Goal: Transaction & Acquisition: Purchase product/service

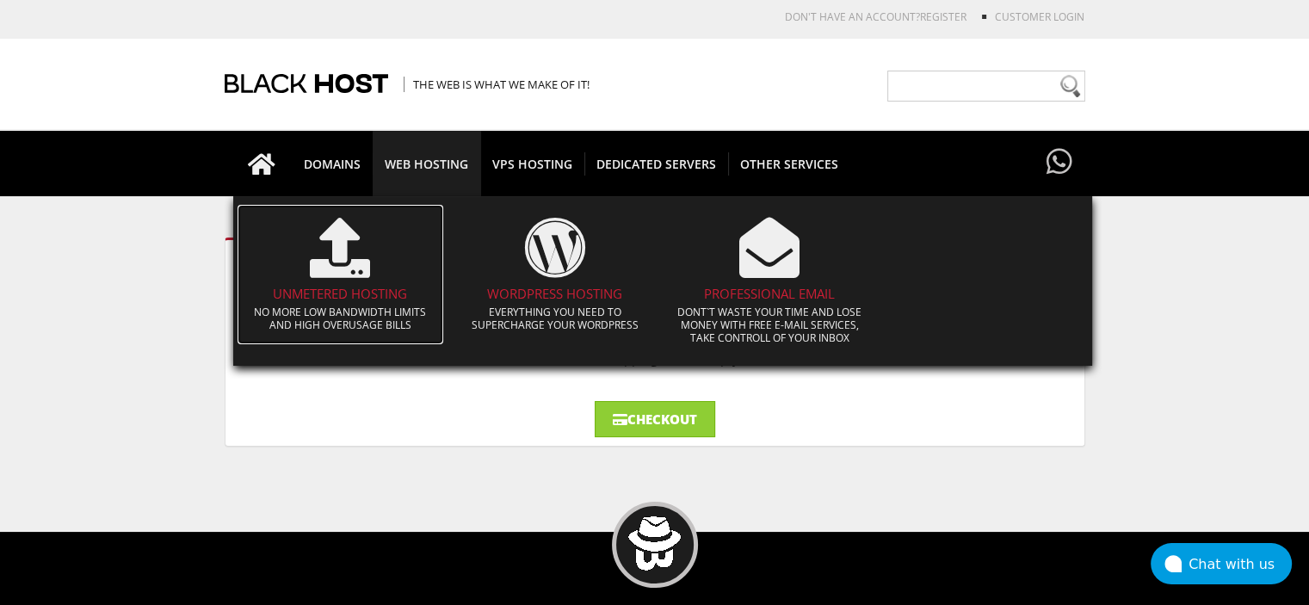
click at [317, 277] on icon at bounding box center [340, 248] width 60 height 60
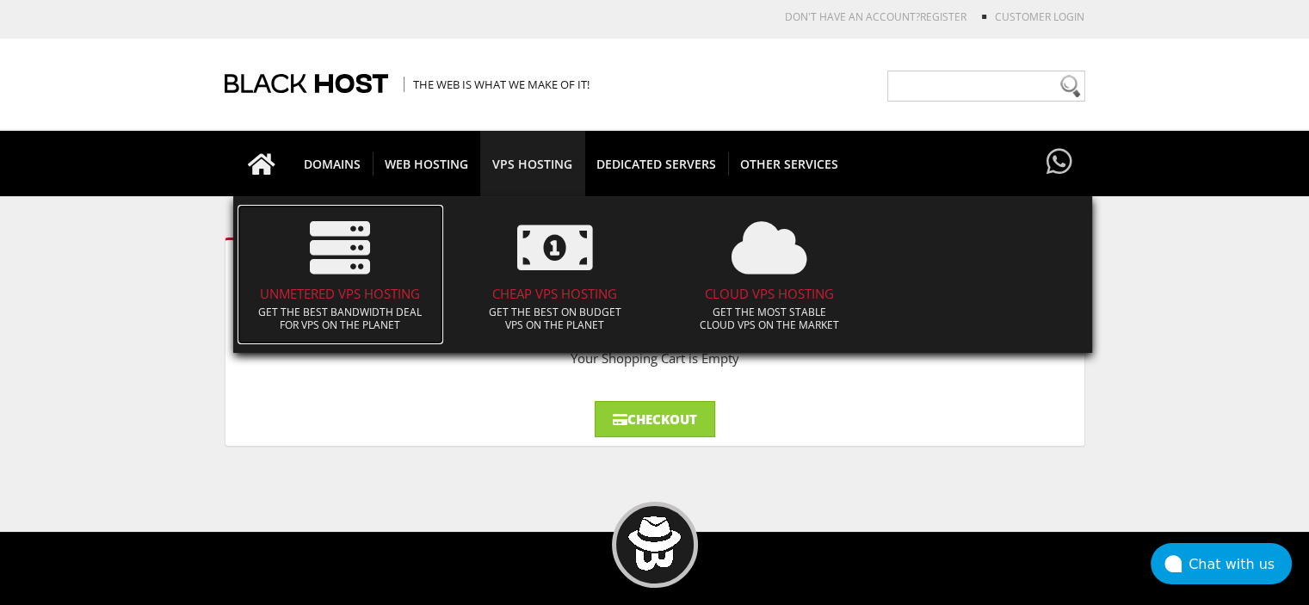
click at [332, 292] on h4 "UNMETERED VPS HOSTING" at bounding box center [340, 293] width 189 height 15
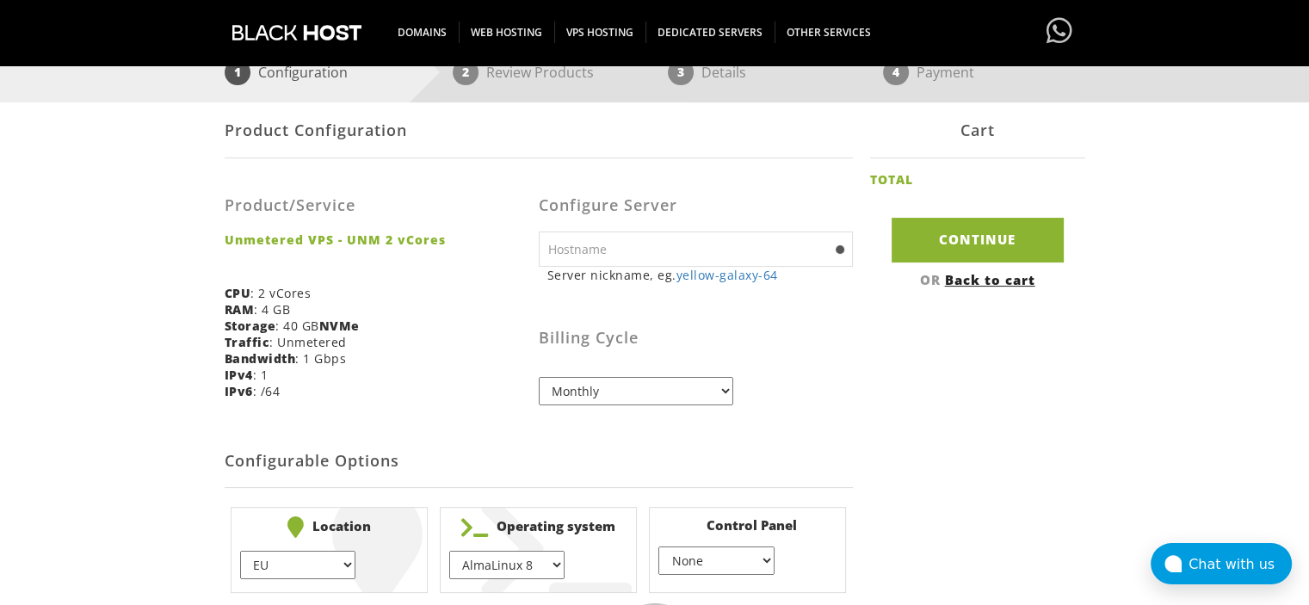
scroll to position [194, 0]
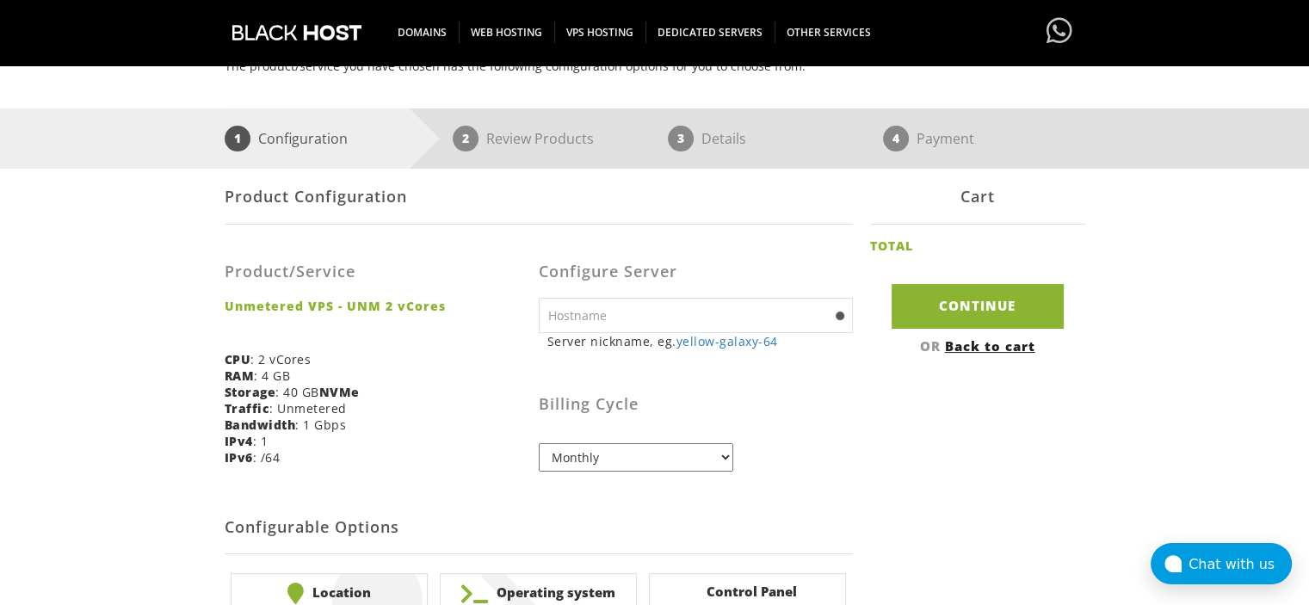
click at [675, 320] on input "text" at bounding box center [696, 315] width 314 height 35
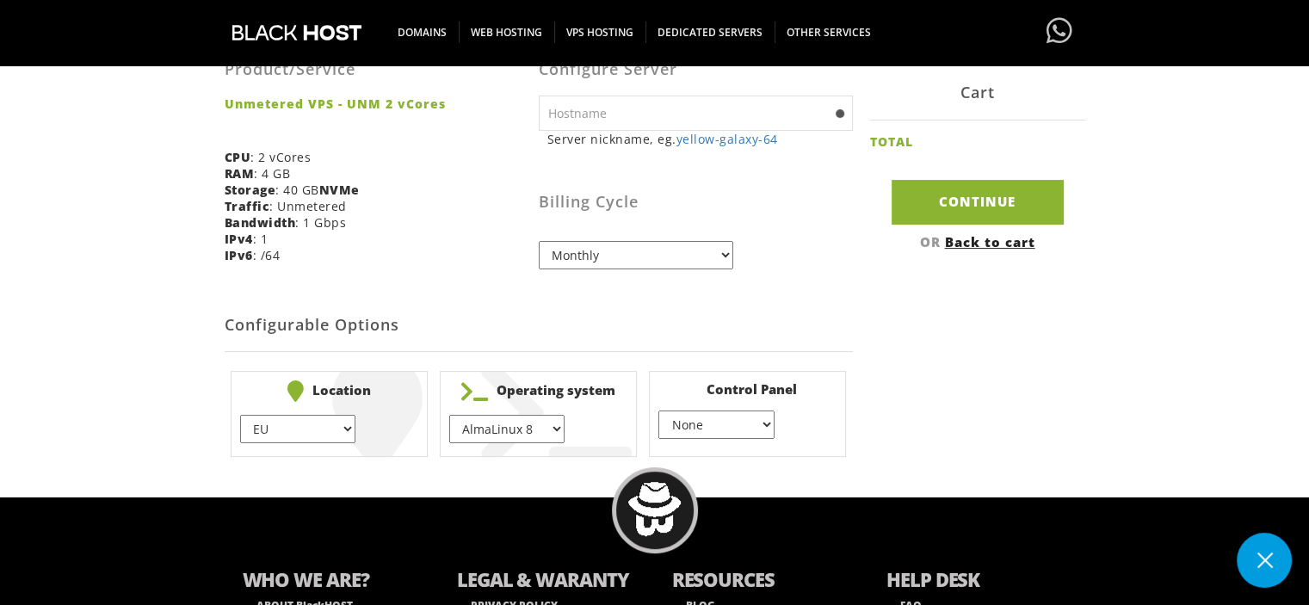
scroll to position [406, 0]
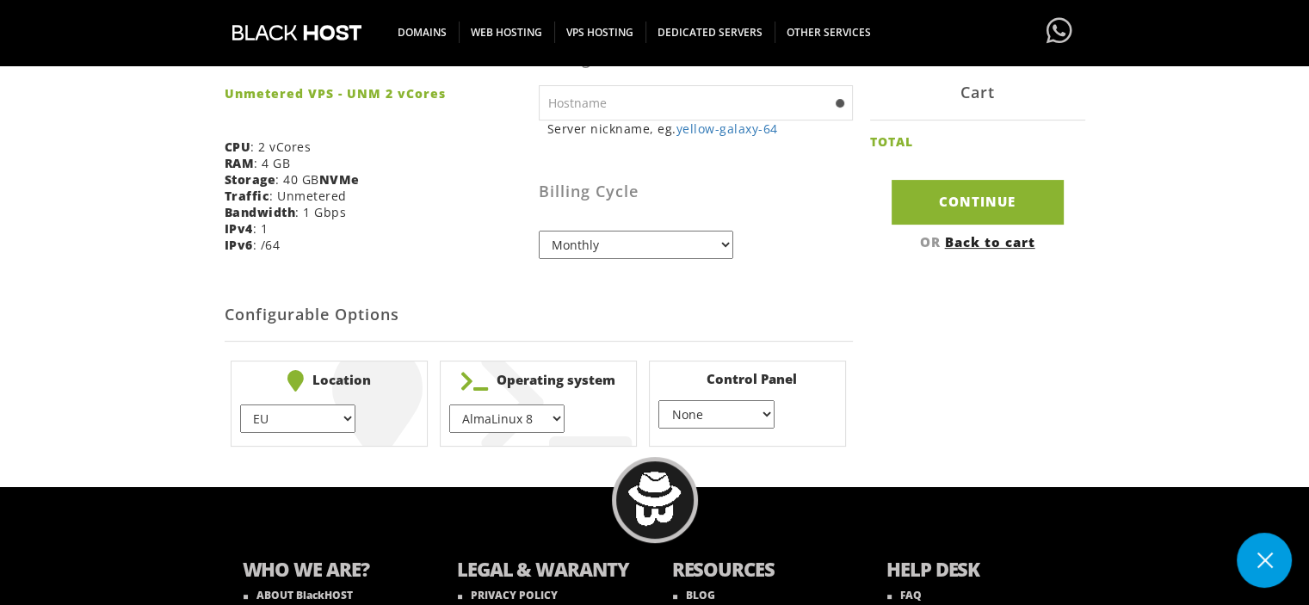
click at [774, 416] on li "Control Panel None } Virtualmin } Cpanel } DirectAdmin } + $" at bounding box center [747, 403] width 197 height 86
click at [761, 416] on select "None } Virtualmin } Cpanel } DirectAdmin }" at bounding box center [715, 414] width 115 height 28
click at [658, 400] on select "None } Virtualmin } Cpanel } DirectAdmin }" at bounding box center [715, 414] width 115 height 28
click at [748, 417] on select "None } Virtualmin } Cpanel } DirectAdmin }" at bounding box center [715, 414] width 115 height 28
click at [658, 400] on select "None } Virtualmin } Cpanel } DirectAdmin }" at bounding box center [715, 414] width 115 height 28
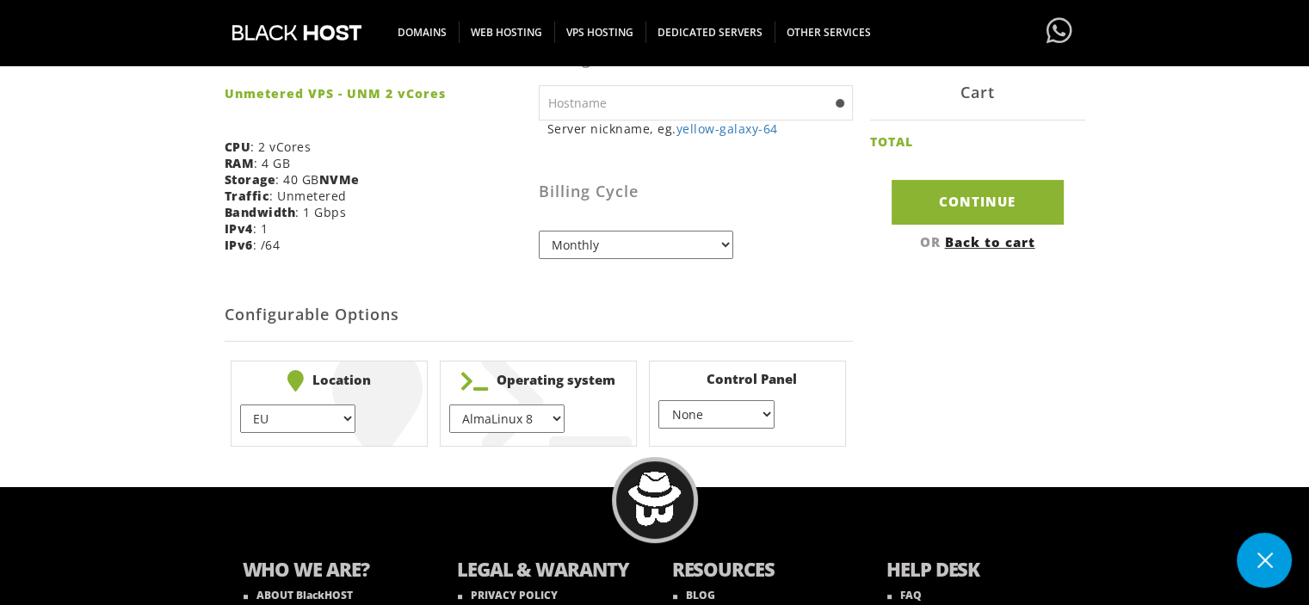
scroll to position [440, 0]
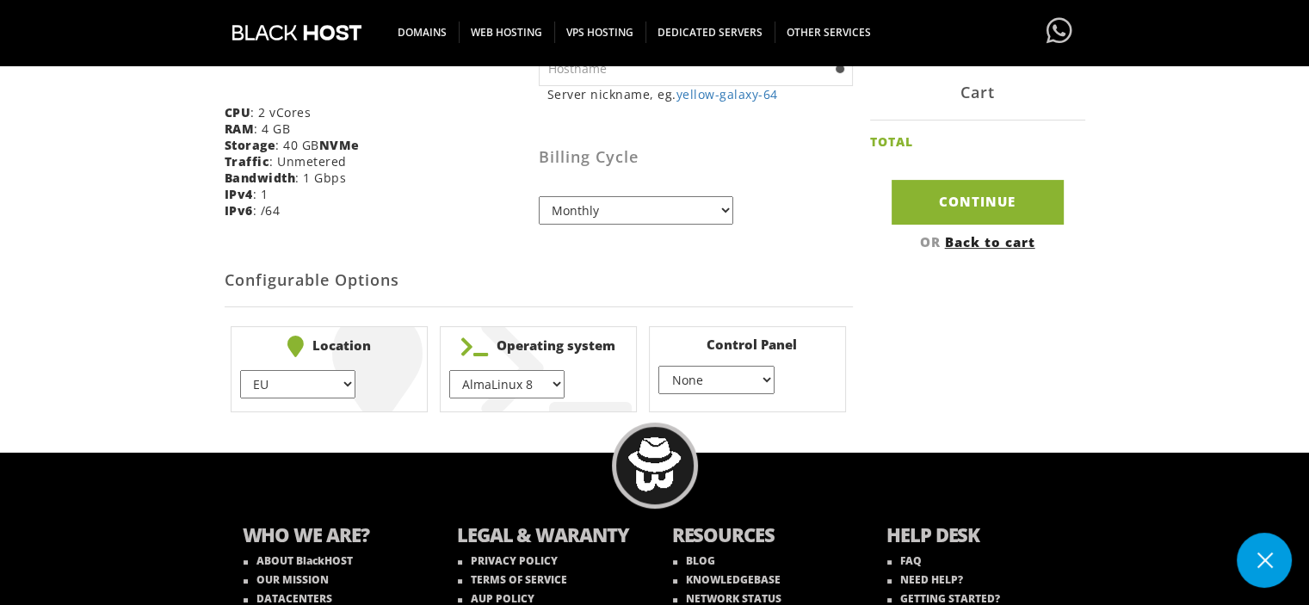
click at [754, 381] on select "None } Virtualmin } Cpanel } DirectAdmin }" at bounding box center [715, 380] width 115 height 28
select select "256"
click at [658, 366] on select "None } Virtualmin } Cpanel } DirectAdmin }" at bounding box center [715, 380] width 115 height 28
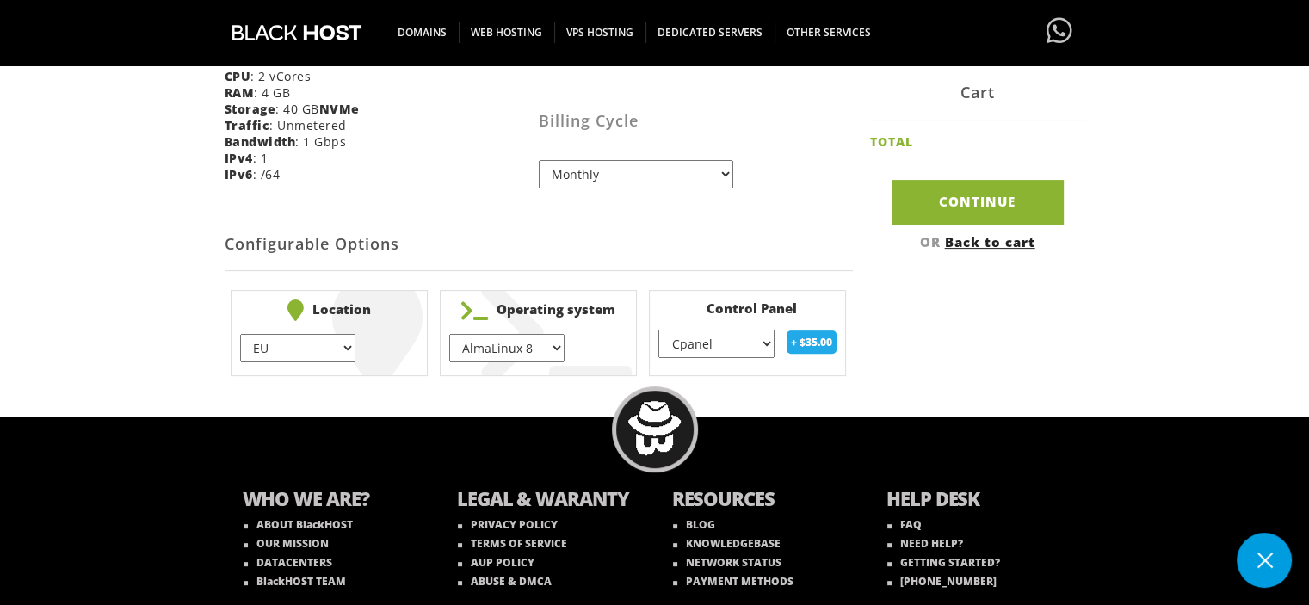
scroll to position [461, 0]
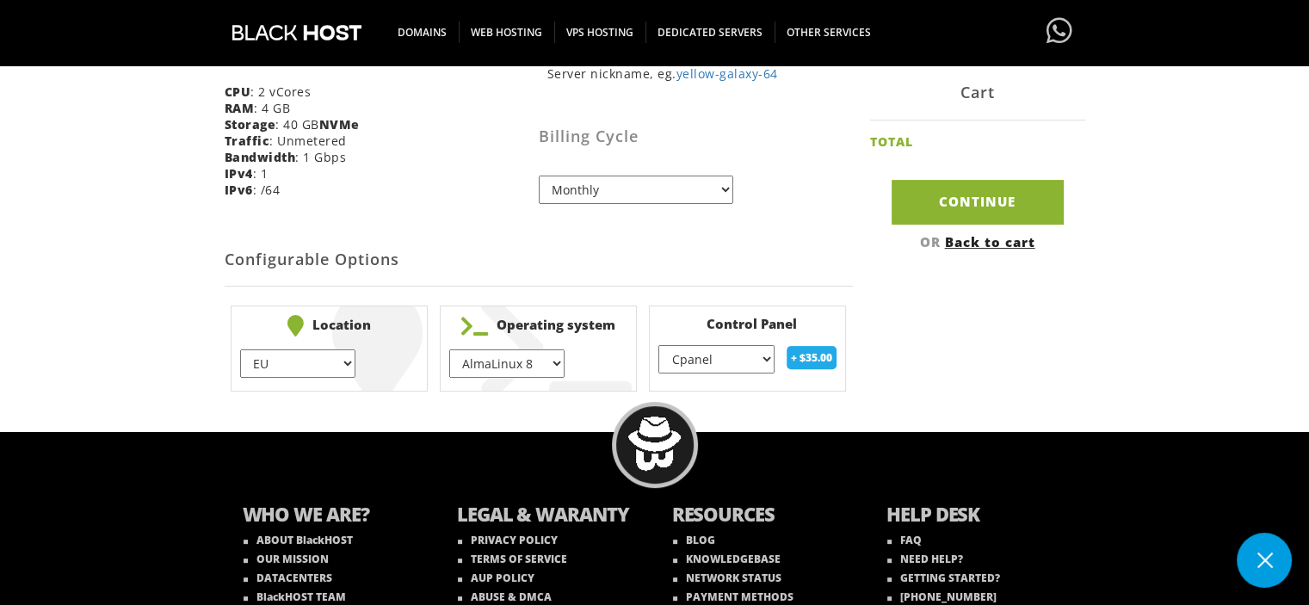
click at [549, 364] on select "AlmaLinux 8 } AlmaLinux 9 } AlmaLinux 10 } Rocky Linux 8 } Rocky Linux 9 } Cent…" at bounding box center [506, 363] width 115 height 28
select select "1208"
click at [449, 349] on select "AlmaLinux 8 } AlmaLinux 9 } AlmaLinux 10 } Rocky Linux 8 } Rocky Linux 9 } Cent…" at bounding box center [506, 363] width 115 height 28
click at [348, 371] on select "EU } USA } London } Amsterdam } Vienna } Chicago }" at bounding box center [297, 363] width 115 height 28
select select "1226"
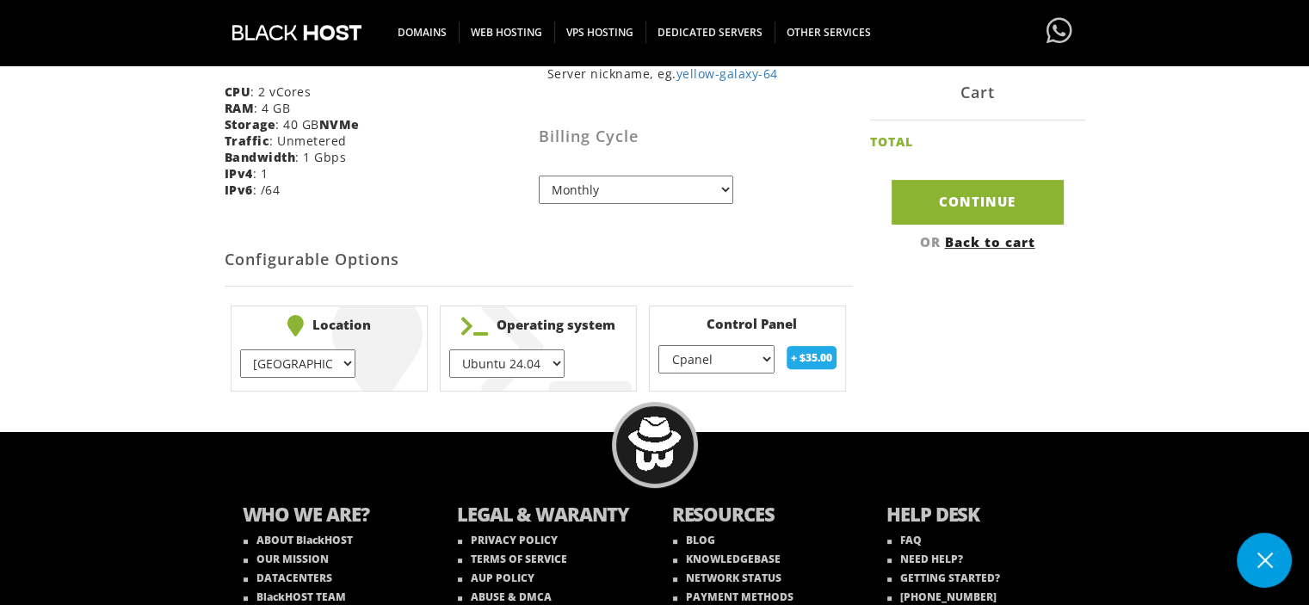
click at [240, 349] on select "EU } USA } London } Amsterdam } Vienna } Chicago }" at bounding box center [297, 363] width 115 height 28
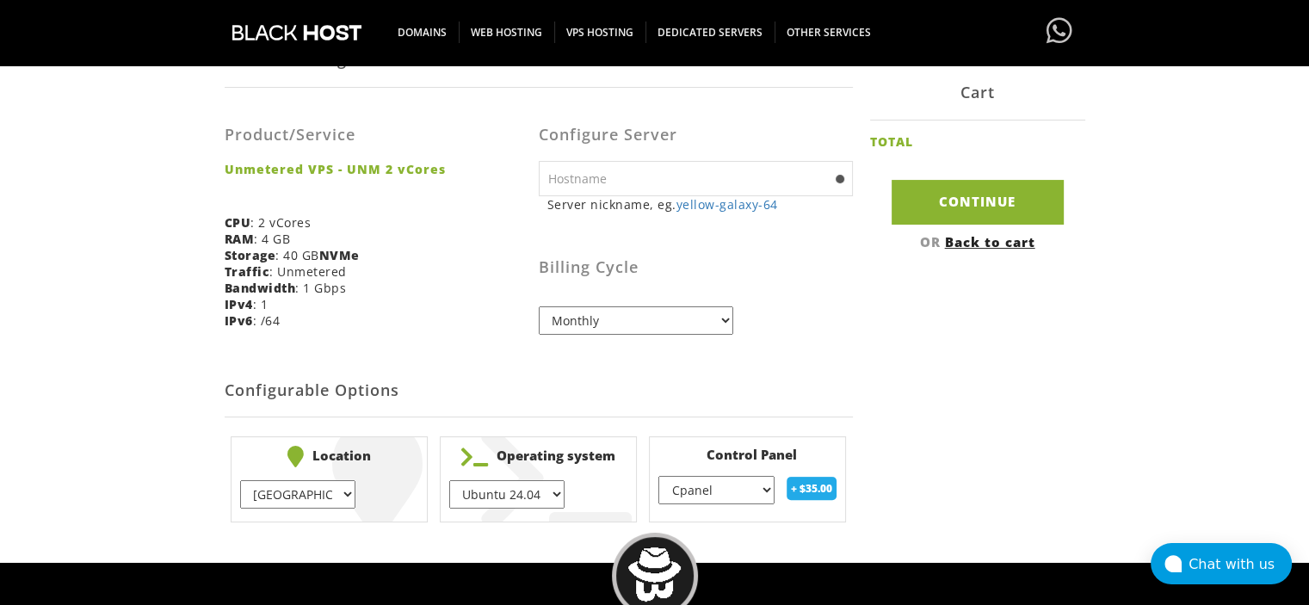
scroll to position [330, 0]
click at [756, 502] on select "None } Virtualmin } Cpanel } DirectAdmin }" at bounding box center [715, 490] width 115 height 28
select select "254"
click at [658, 476] on select "None } Virtualmin } Cpanel } DirectAdmin }" at bounding box center [715, 490] width 115 height 28
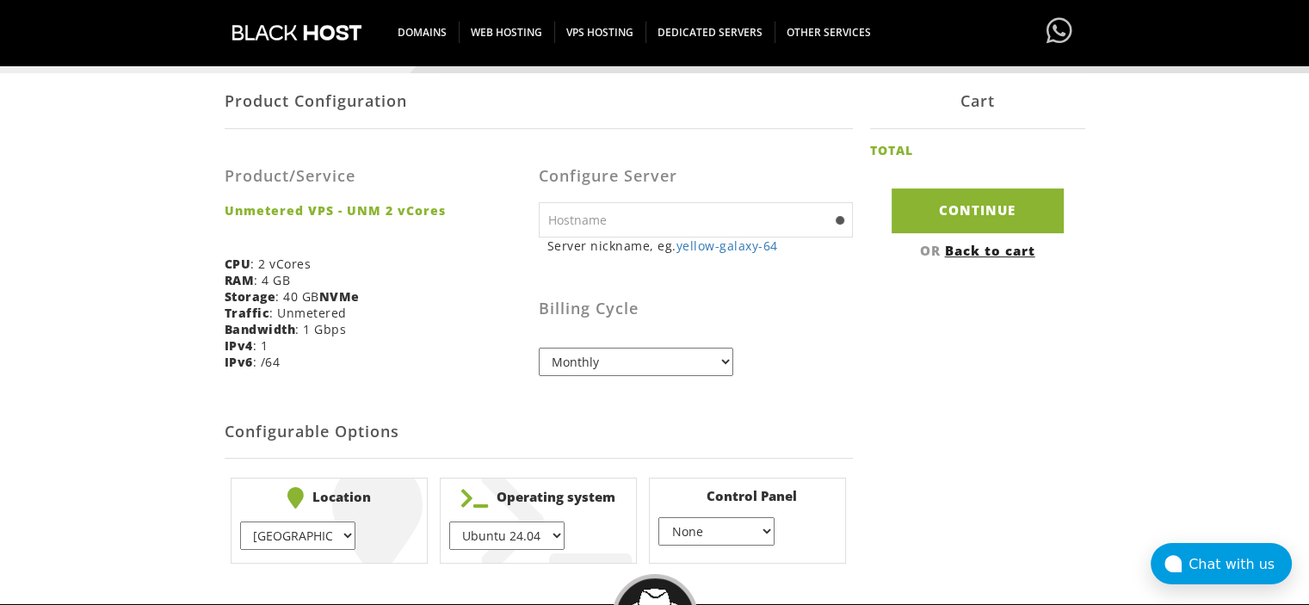
scroll to position [286, 0]
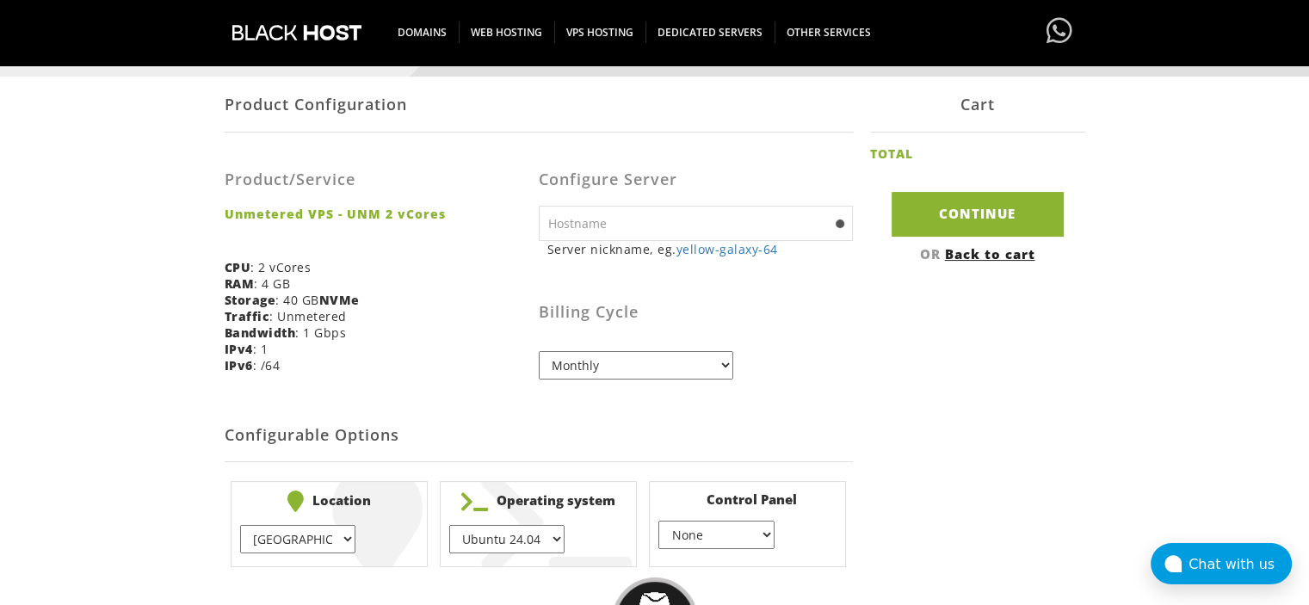
click at [706, 374] on select "Monthly Quarterly (Save: ~5%) Semi-Annually (Save: ~10%) Annually (Save: ~15%) …" at bounding box center [636, 365] width 194 height 28
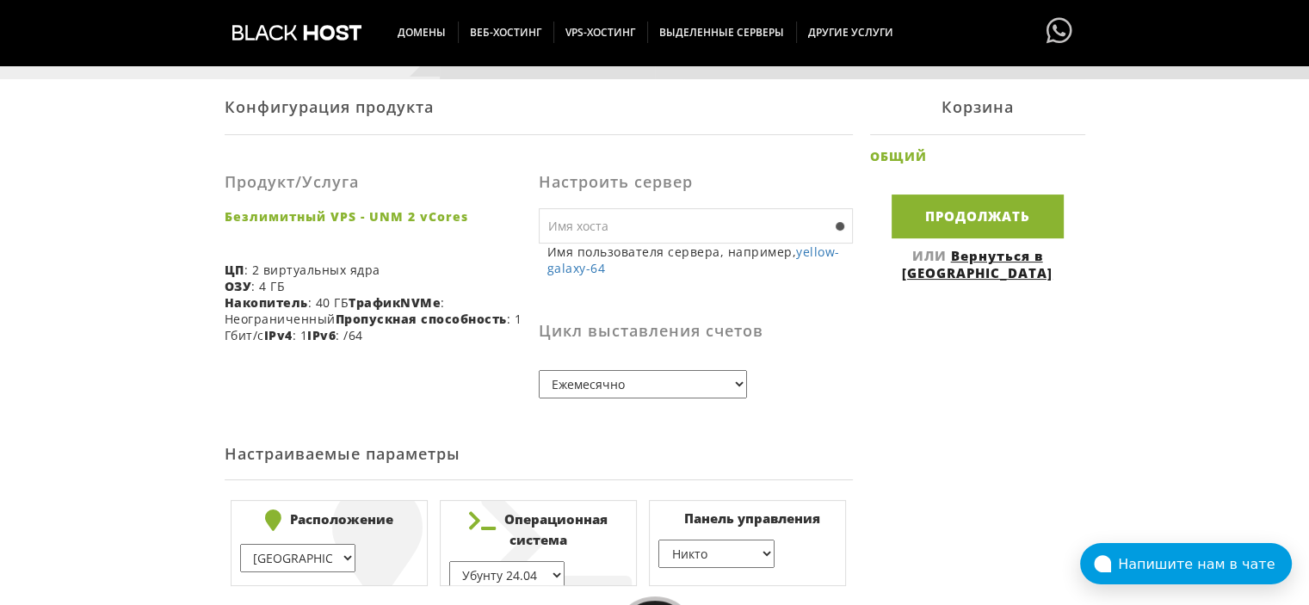
click at [903, 326] on div "Конфигурация продукта Продукт/Услуга Безлимитный VPS - UNM 2 vCores ЦП : 2 вирт…" at bounding box center [655, 335] width 860 height 513
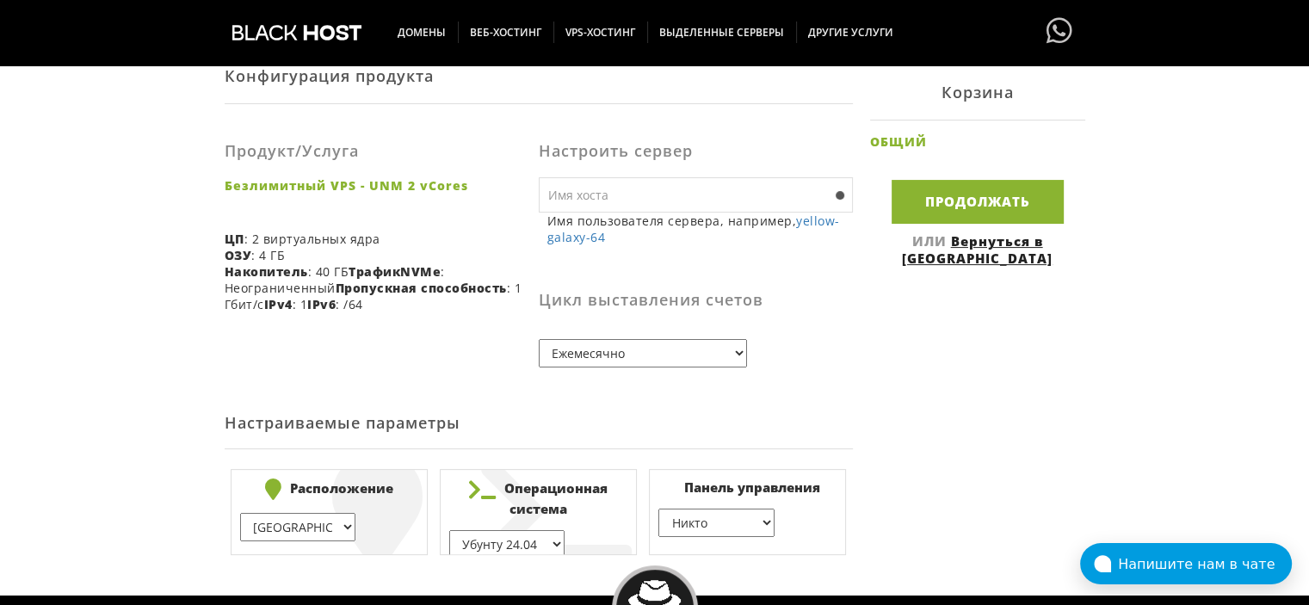
click at [732, 354] on select "Ежемесячно Ежеквартально (скидка: ~5%) Раз в полгода (скидка: ~10%) Ежегодно (с…" at bounding box center [643, 353] width 208 height 28
click at [844, 371] on div "Настроить сервер Имя пользователя сервера, например, yellow-galaxy-64 ns1 eg. n…" at bounding box center [696, 248] width 314 height 263
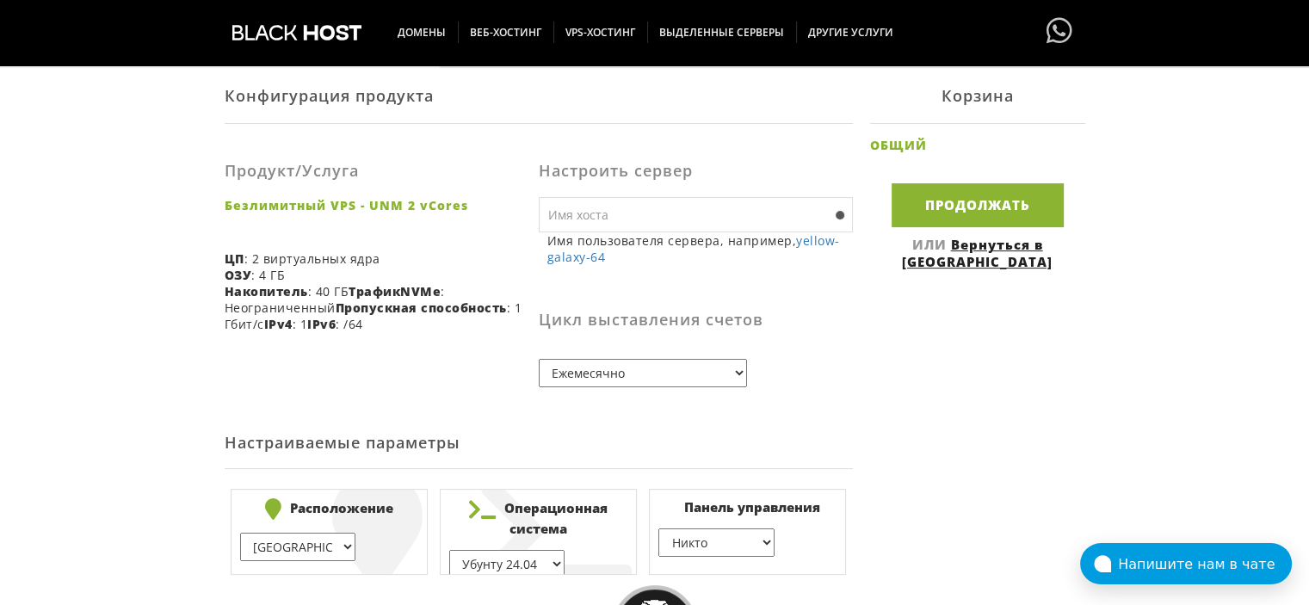
scroll to position [296, 0]
click at [754, 211] on input "text" at bounding box center [696, 215] width 314 height 35
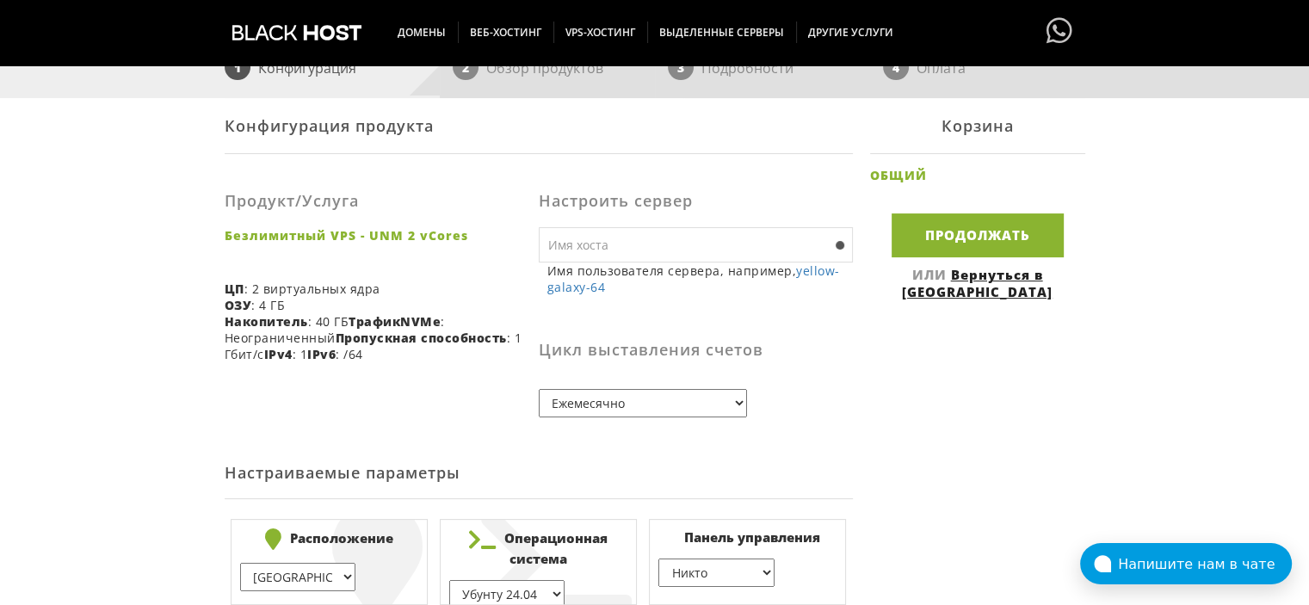
scroll to position [268, 0]
paste input "relaythubs.com"
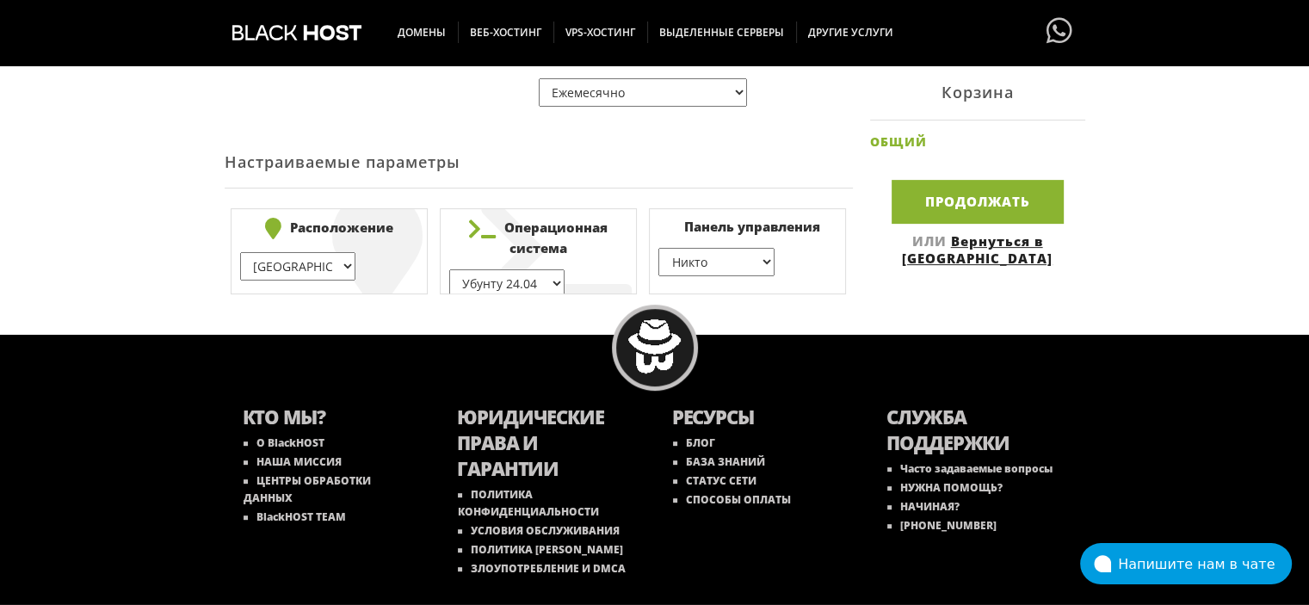
scroll to position [594, 0]
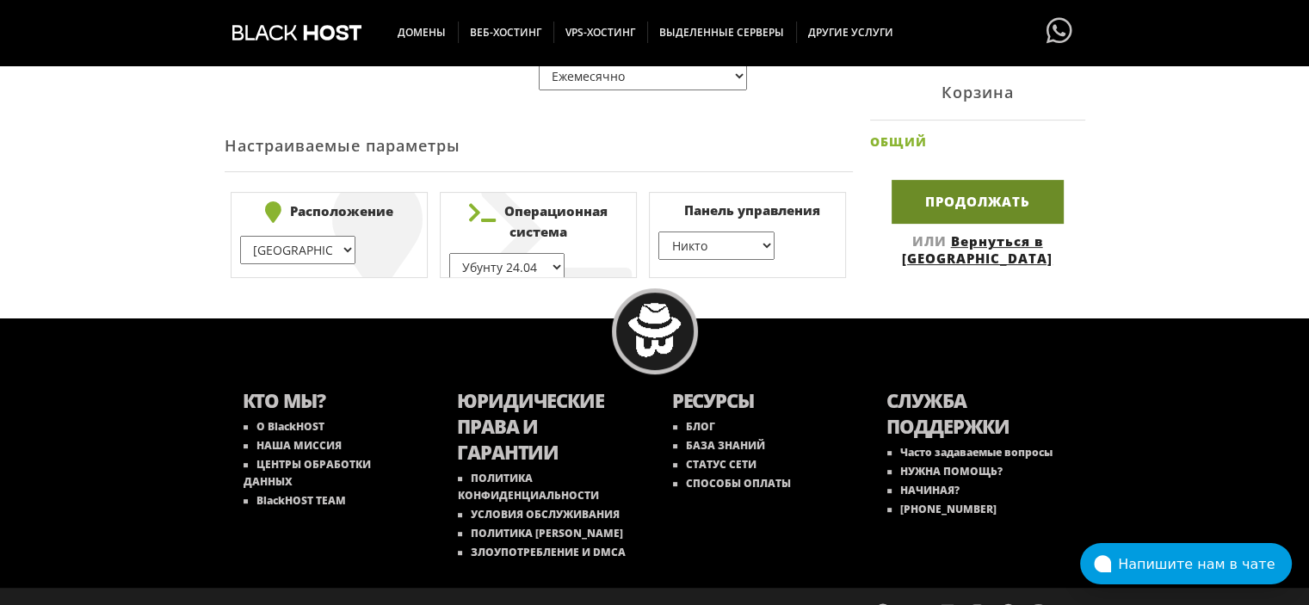
type input "relaythubs"
click at [978, 209] on input "Продолжать" at bounding box center [977, 202] width 172 height 44
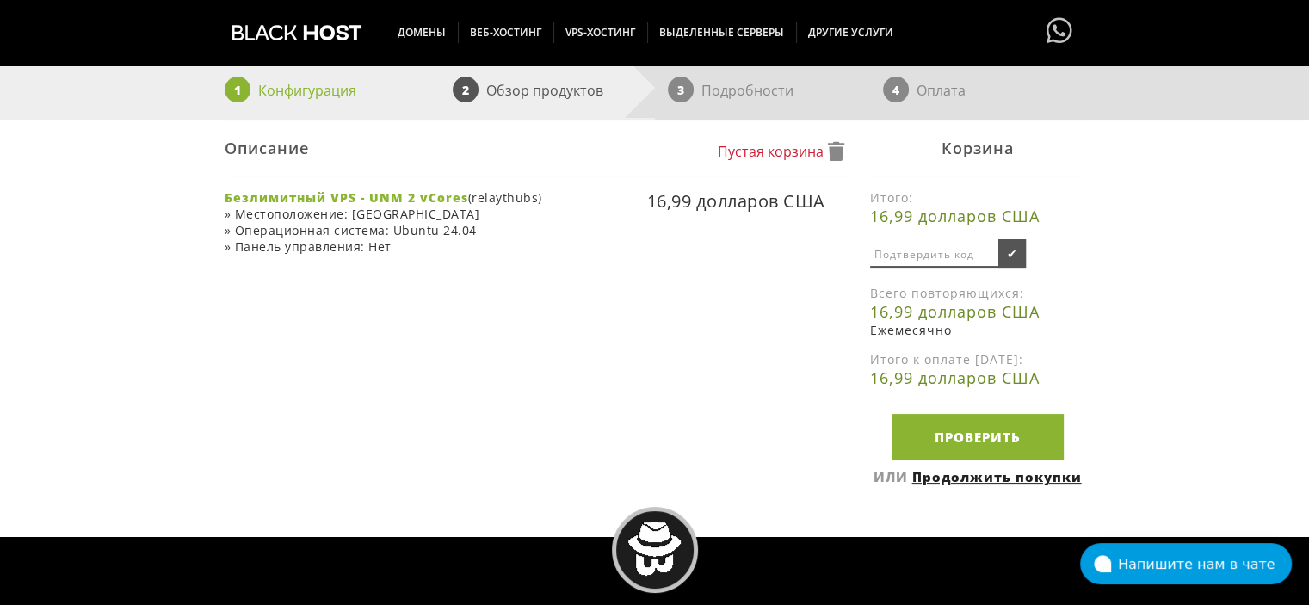
scroll to position [244, 0]
click at [948, 443] on font "Проверить" at bounding box center [977, 436] width 86 height 17
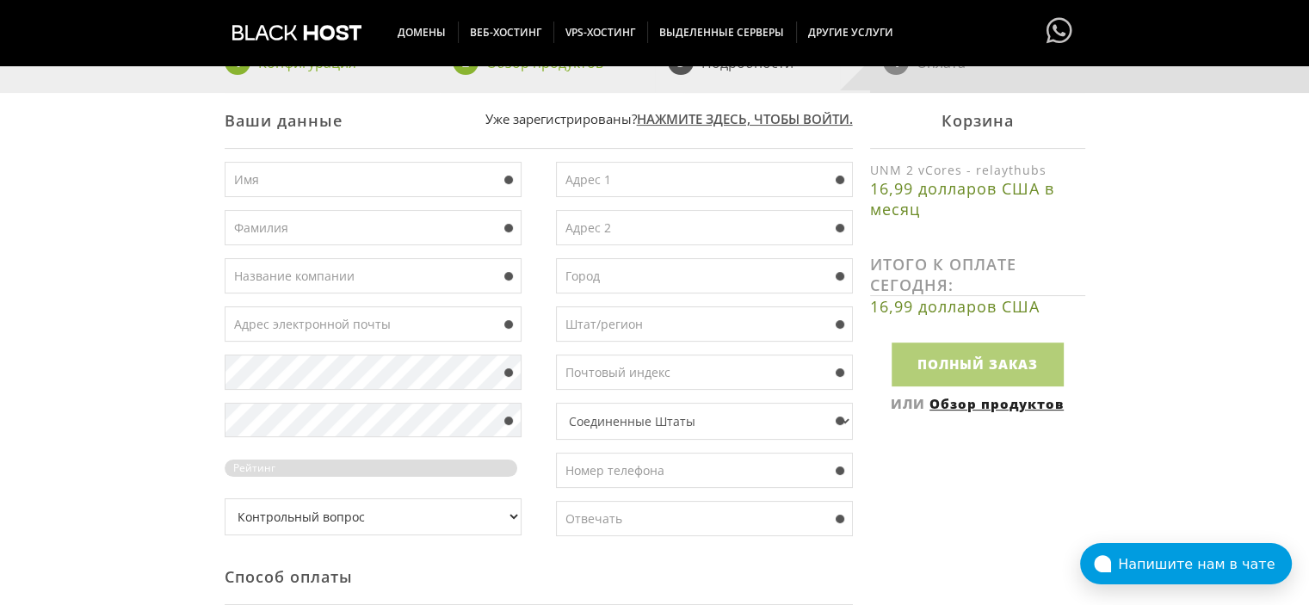
scroll to position [268, 0]
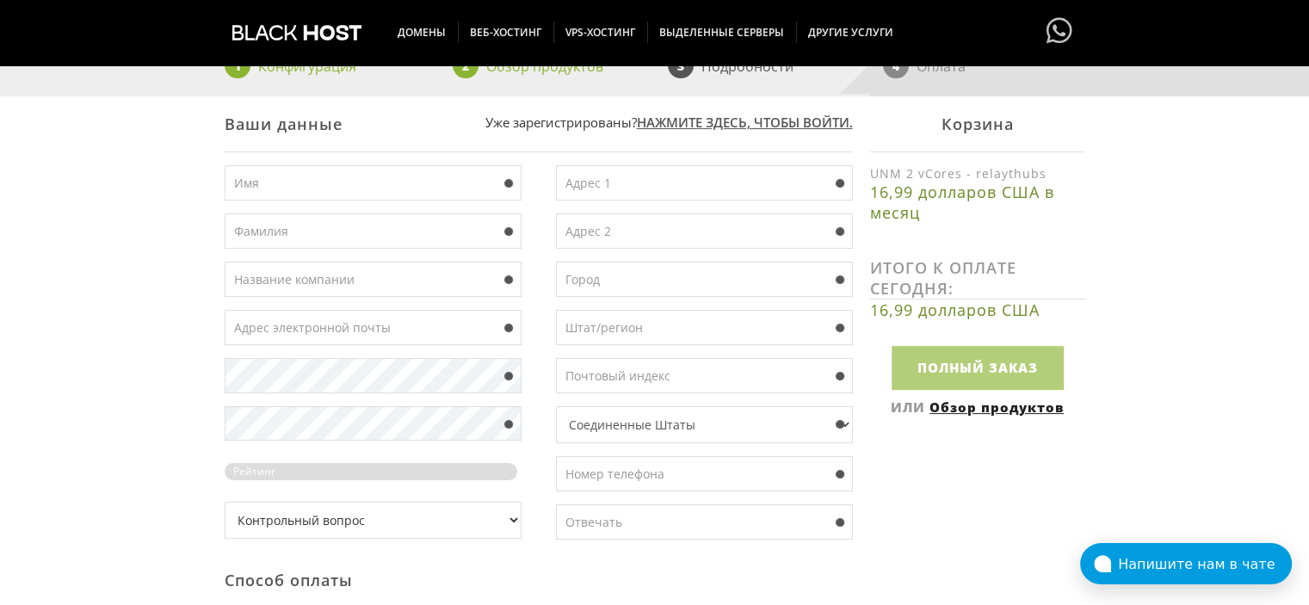
click at [640, 484] on input "text" at bounding box center [704, 473] width 297 height 35
paste input "[PHONE_NUMBER]"
click at [566, 471] on input "[PHONE_NUMBER]" at bounding box center [704, 473] width 297 height 35
type input "[PHONE_NUMBER]"
click at [268, 180] on input "text" at bounding box center [373, 182] width 297 height 35
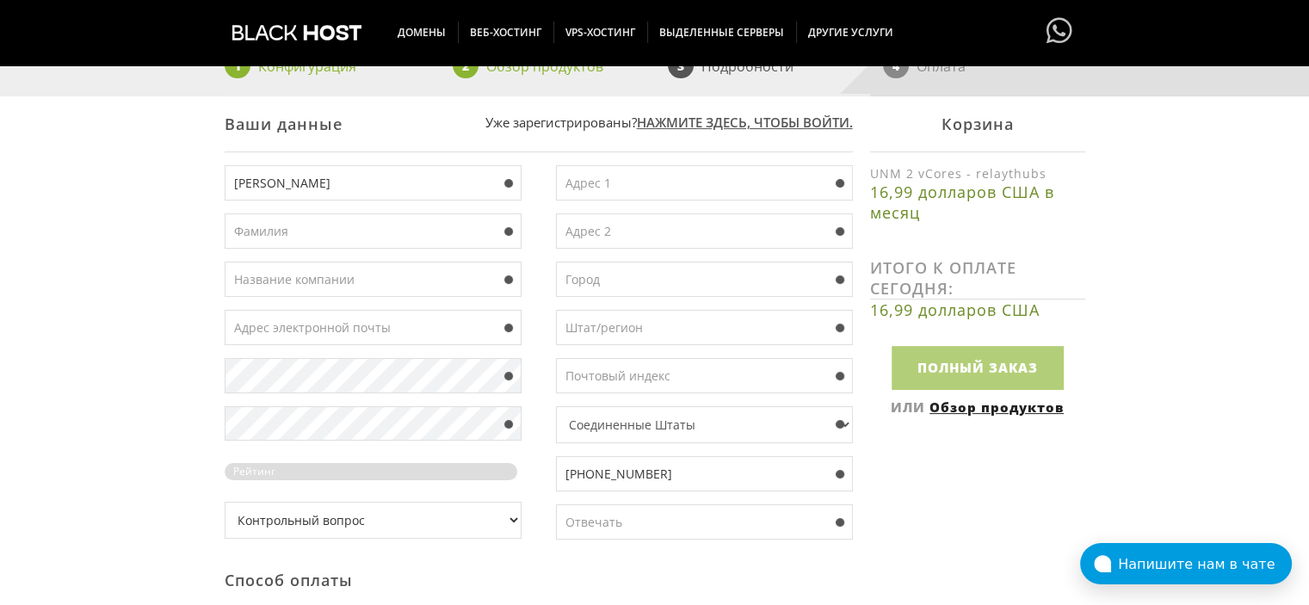
type input "[PERSON_NAME]"
click at [268, 239] on input "text" at bounding box center [373, 230] width 297 height 35
type input "Gart"
click at [258, 280] on input "text" at bounding box center [373, 279] width 297 height 35
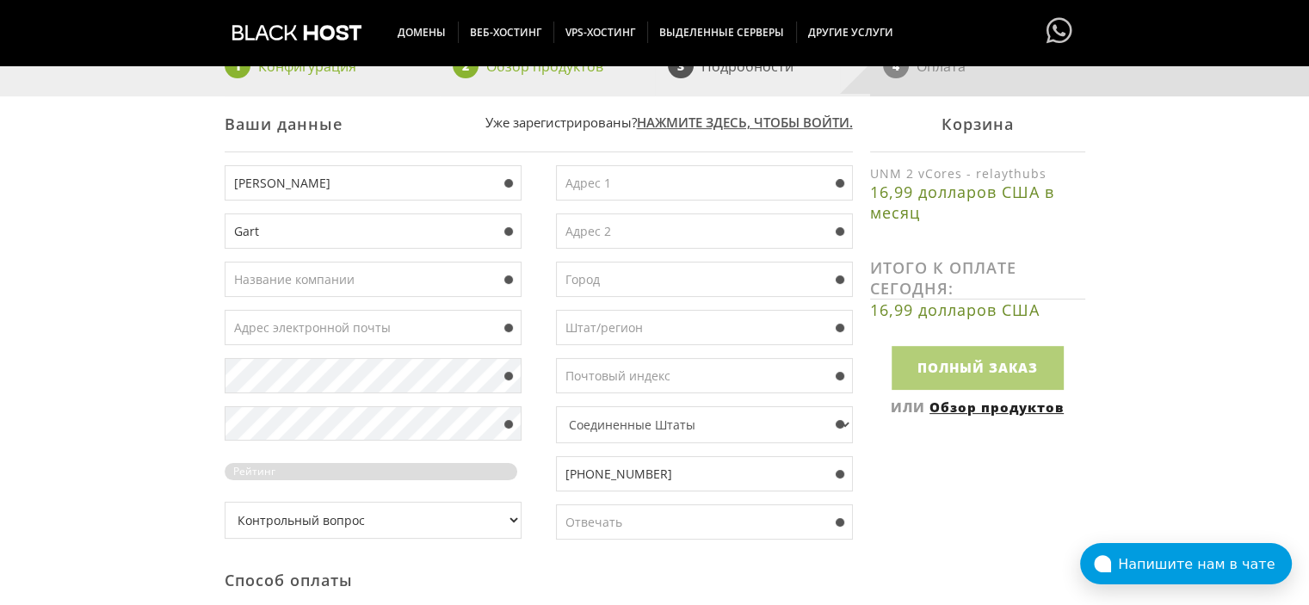
click at [294, 330] on input "text" at bounding box center [373, 327] width 297 height 35
paste input "[EMAIL_ADDRESS][DOMAIN_NAME]"
type input "[EMAIL_ADDRESS][DOMAIN_NAME]"
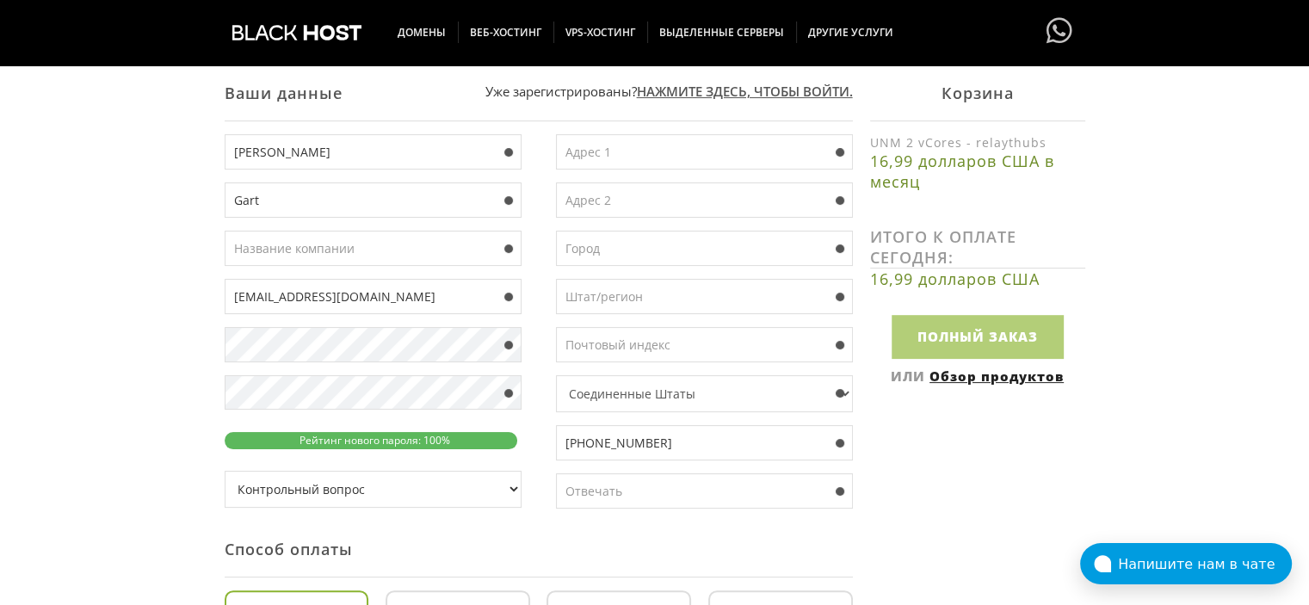
scroll to position [299, 0]
click at [620, 144] on input "text" at bounding box center [704, 151] width 297 height 35
paste input "[STREET_ADDRESS][PERSON_NAME]"
type input "[STREET_ADDRESS][PERSON_NAME]"
click at [615, 253] on input "text" at bounding box center [704, 248] width 297 height 35
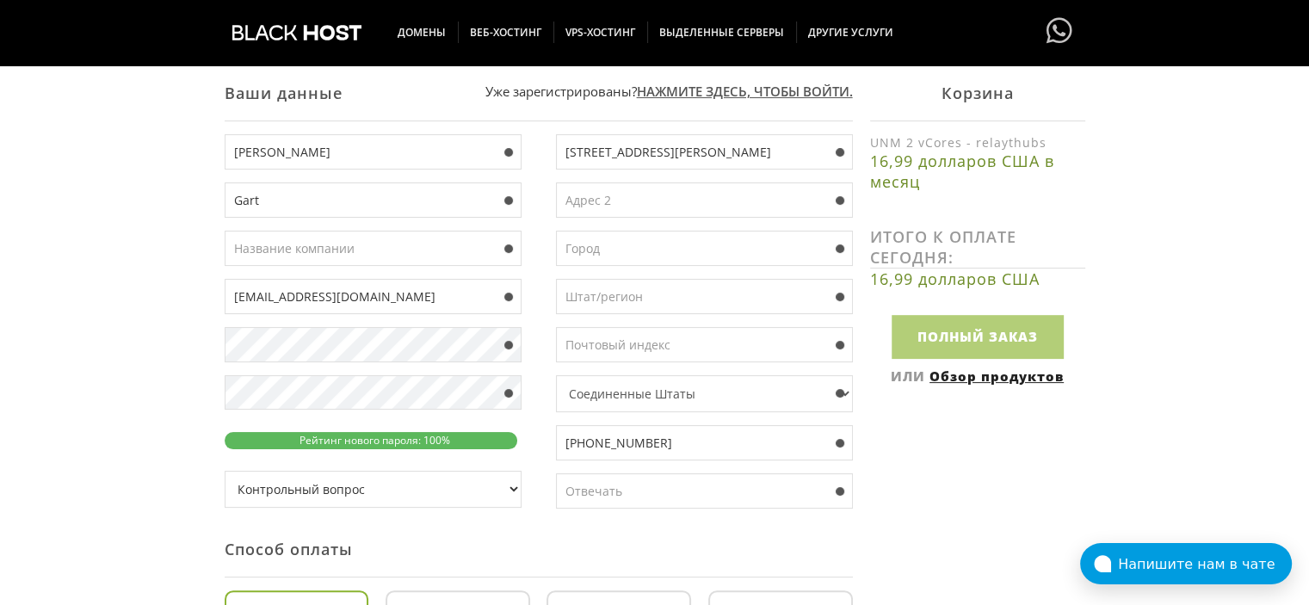
paste input "Marshfield"
type input "Marshfield"
click at [618, 294] on input "text" at bounding box center [704, 296] width 297 height 35
paste input "[US_STATE]"
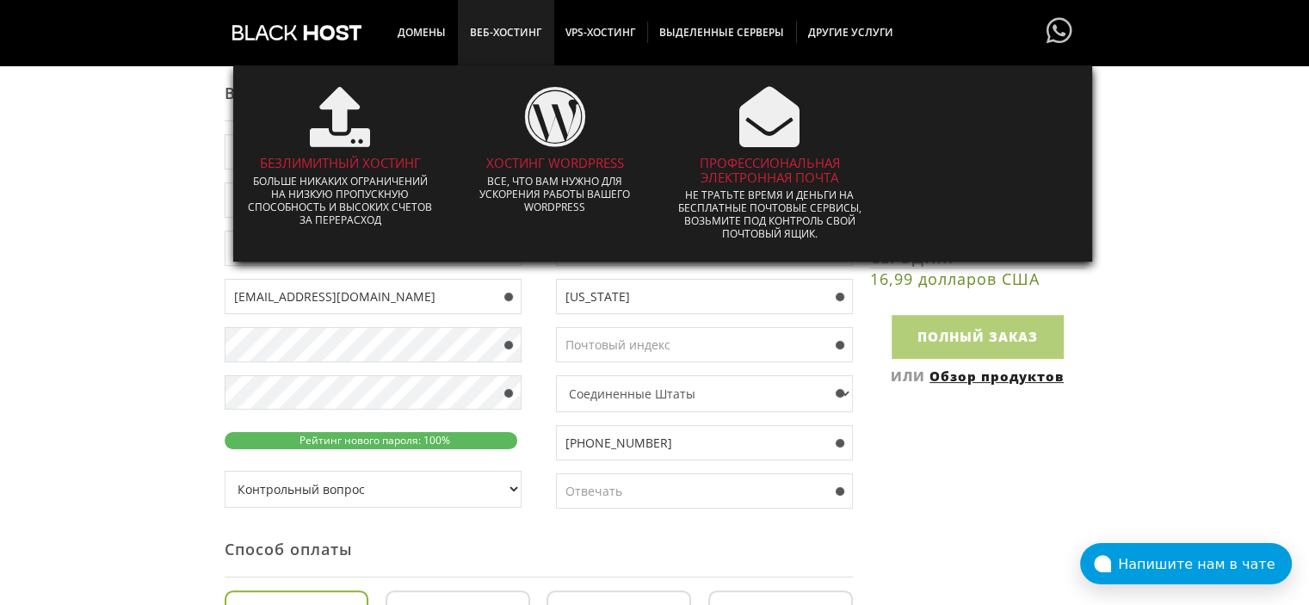
type input "[US_STATE]"
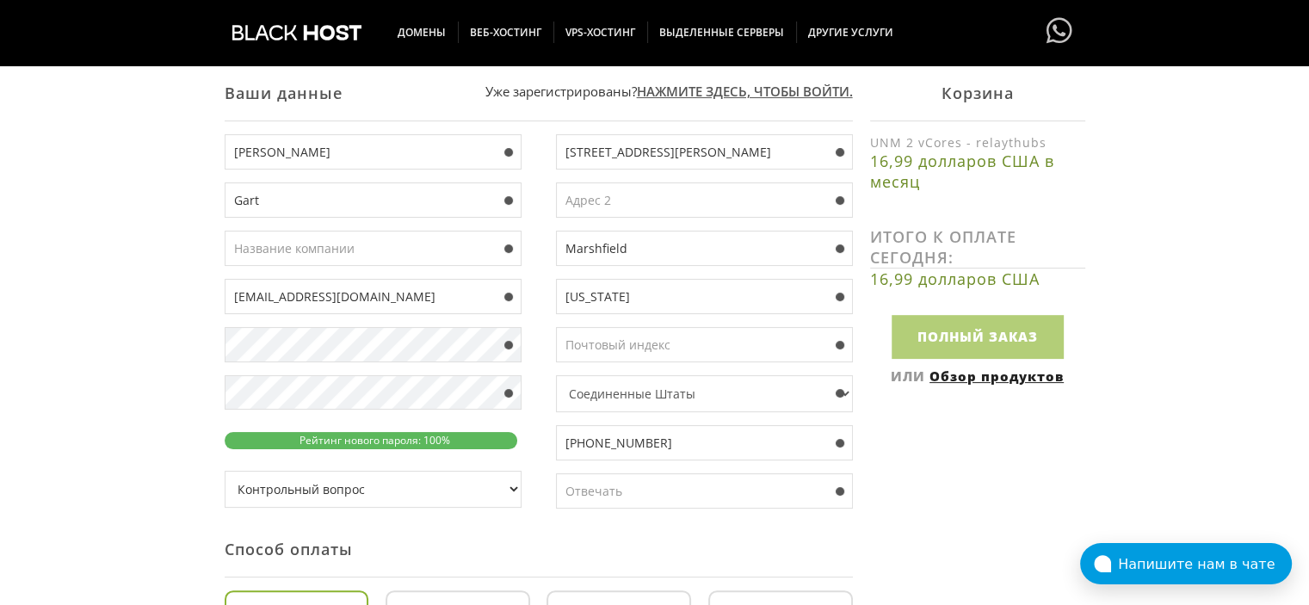
click at [647, 342] on input "text" at bounding box center [704, 344] width 297 height 35
paste input "54449"
type input "54449"
click at [484, 492] on select "Контрольный вопрос Какой ваш любимый цвет? Как звали человека, которого вы впер…" at bounding box center [373, 489] width 297 height 37
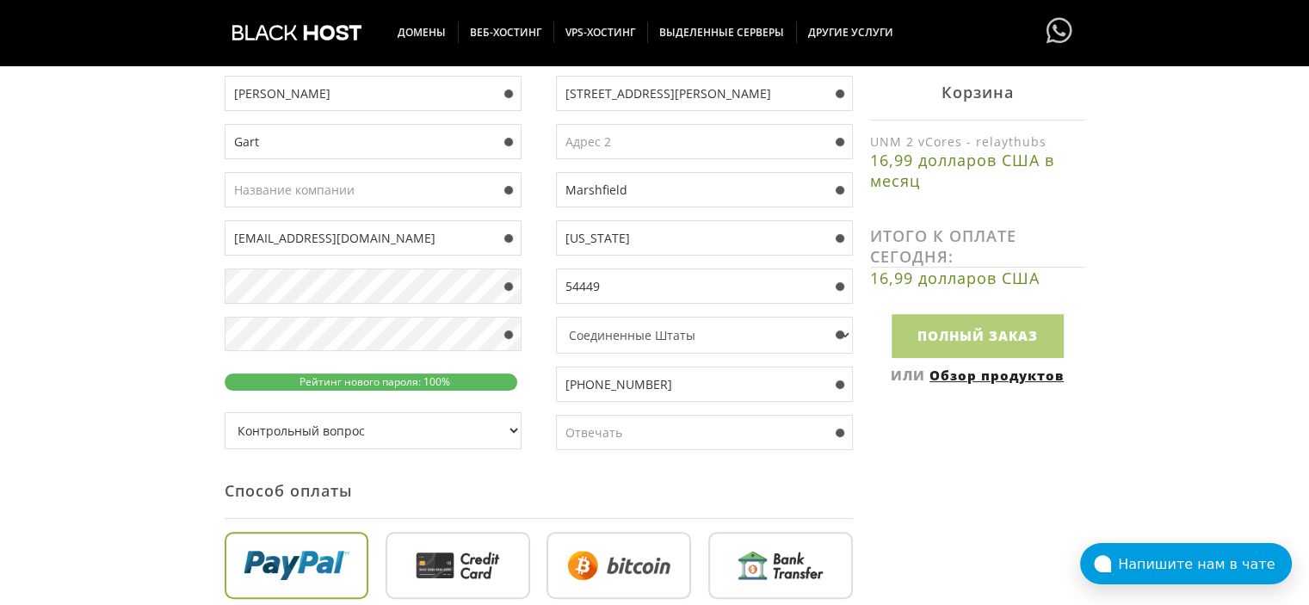
click at [447, 433] on select "Контрольный вопрос Какой ваш любимый цвет? Как звали человека, которого вы впер…" at bounding box center [373, 430] width 297 height 37
click at [225, 412] on select "Контрольный вопрос Какой ваш любимый цвет? Как звали человека, которого вы впер…" at bounding box center [373, 430] width 297 height 37
click at [611, 433] on input "text" at bounding box center [704, 432] width 297 height 35
click at [413, 439] on select "Контрольный вопрос Какой ваш любимый цвет? Как звали человека, которого вы впер…" at bounding box center [373, 430] width 297 height 37
select select "1"
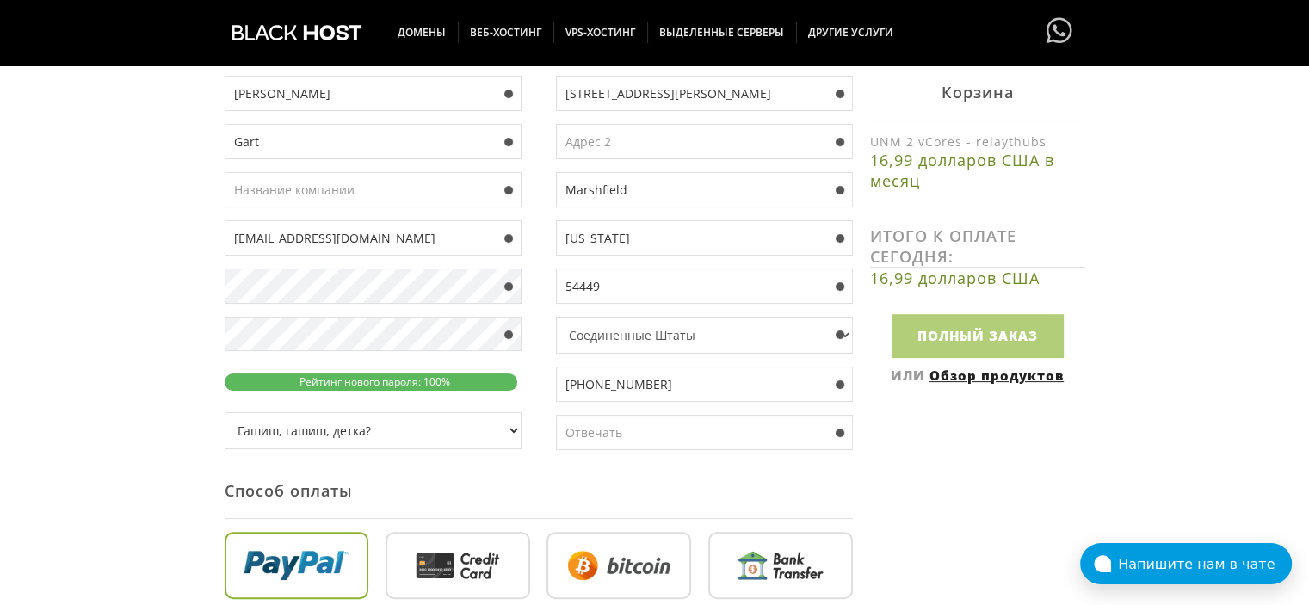
click at [225, 412] on select "Контрольный вопрос Какой ваш любимый цвет? Как звали человека, которого вы впер…" at bounding box center [373, 430] width 297 height 37
click at [647, 433] on input "text" at bounding box center [704, 432] width 297 height 35
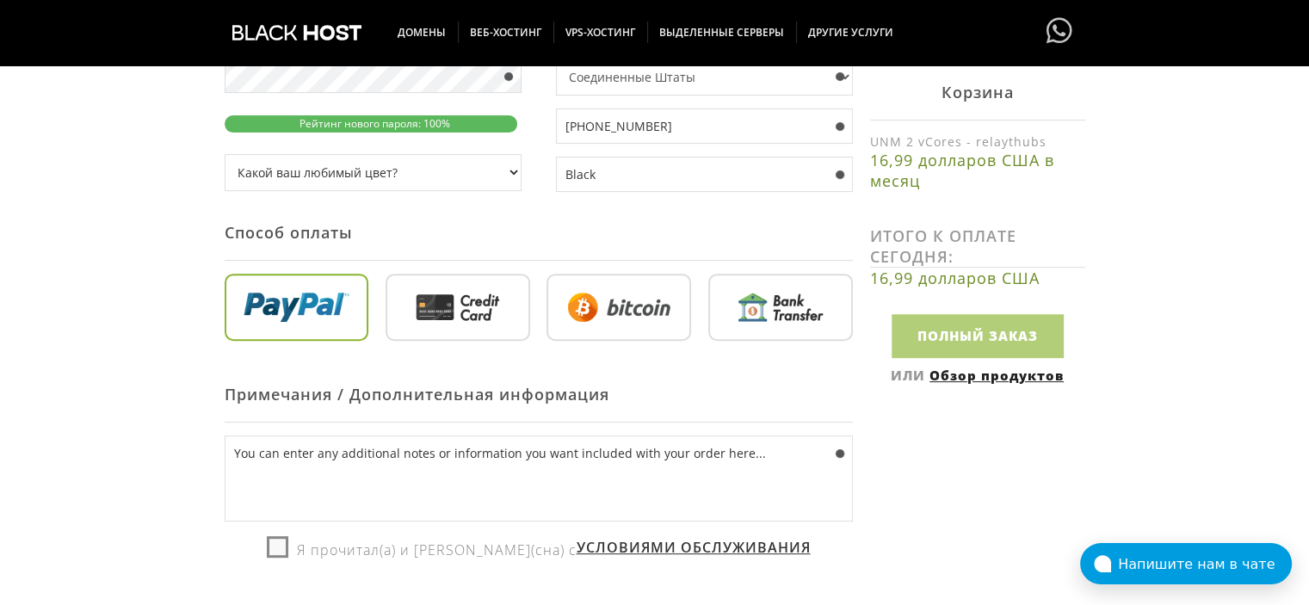
scroll to position [618, 0]
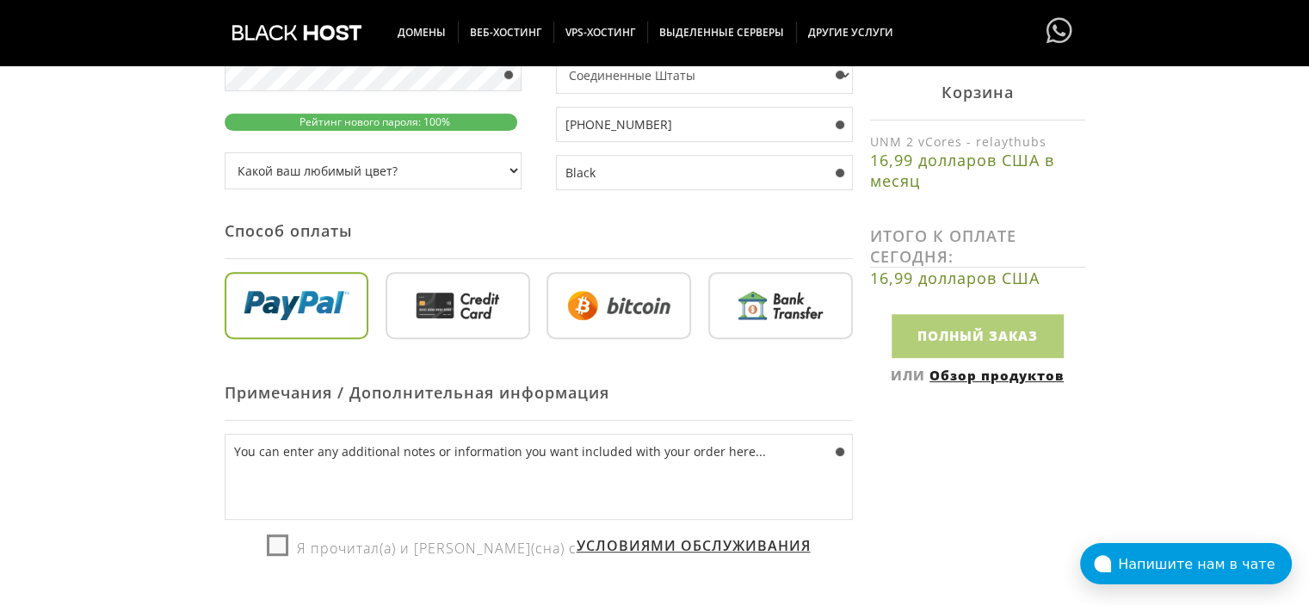
type input "Black"
click at [606, 319] on input "radio" at bounding box center [618, 308] width 145 height 67
radio input "true"
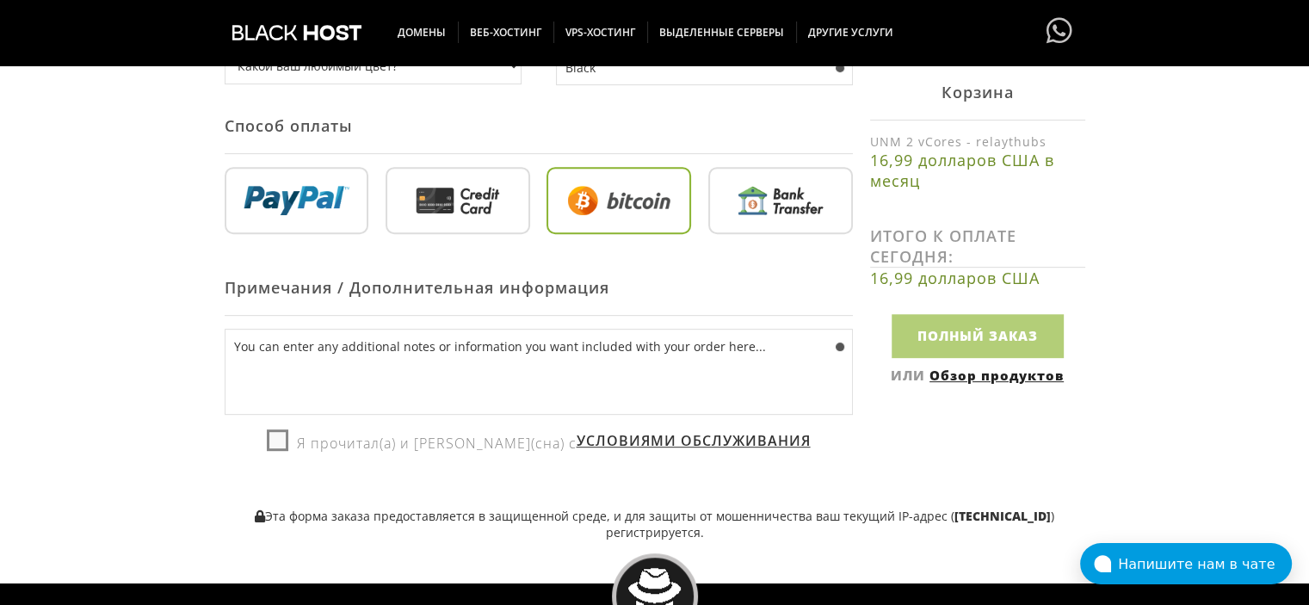
scroll to position [798, 0]
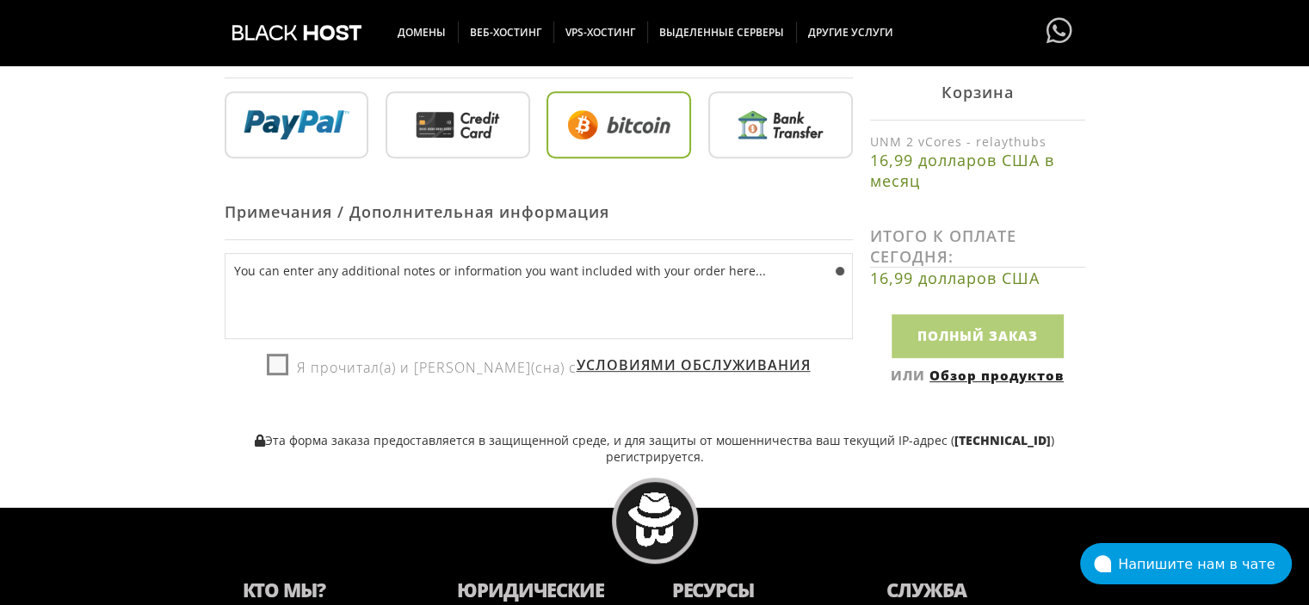
click at [302, 371] on label "Я прочитал(а) и согласен(сна) с Условиями обслуживания" at bounding box center [539, 366] width 544 height 28
checkbox input "true"
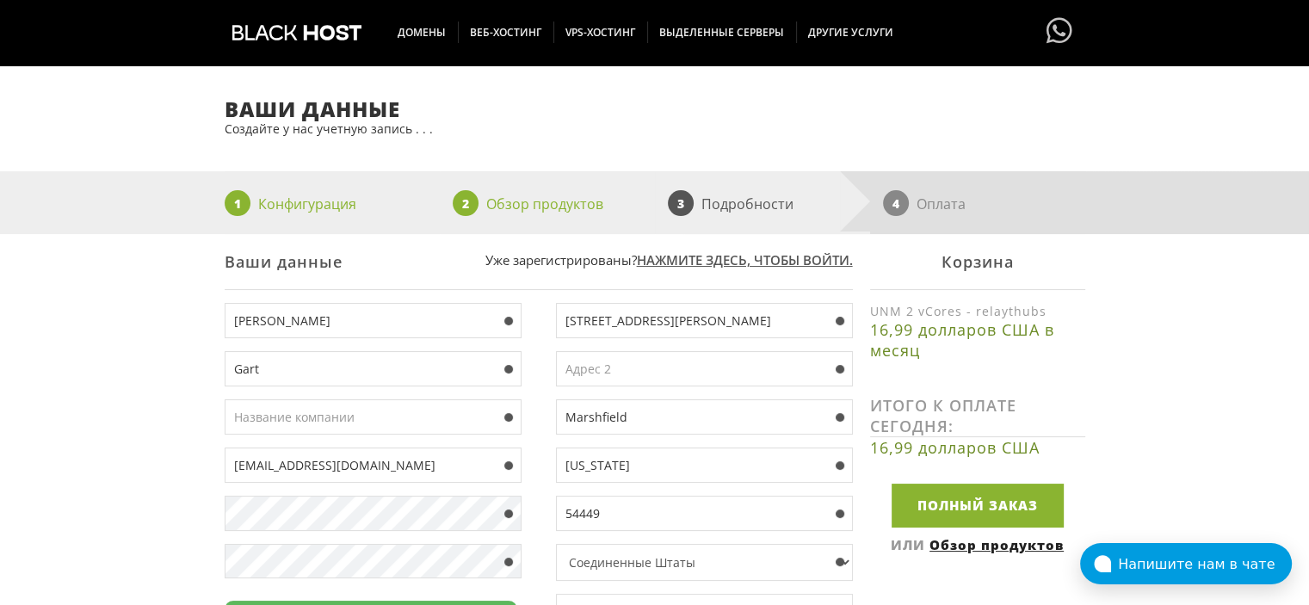
scroll to position [239, 0]
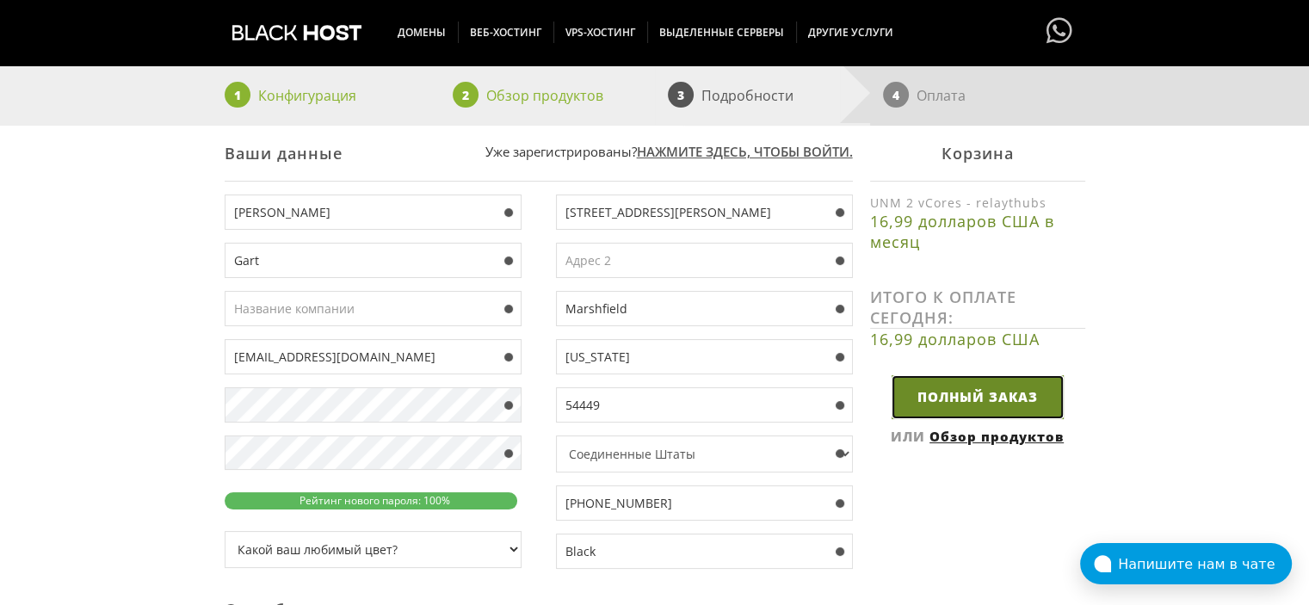
click at [931, 413] on input "Полный заказ" at bounding box center [977, 397] width 172 height 44
type input "Please Wait..."
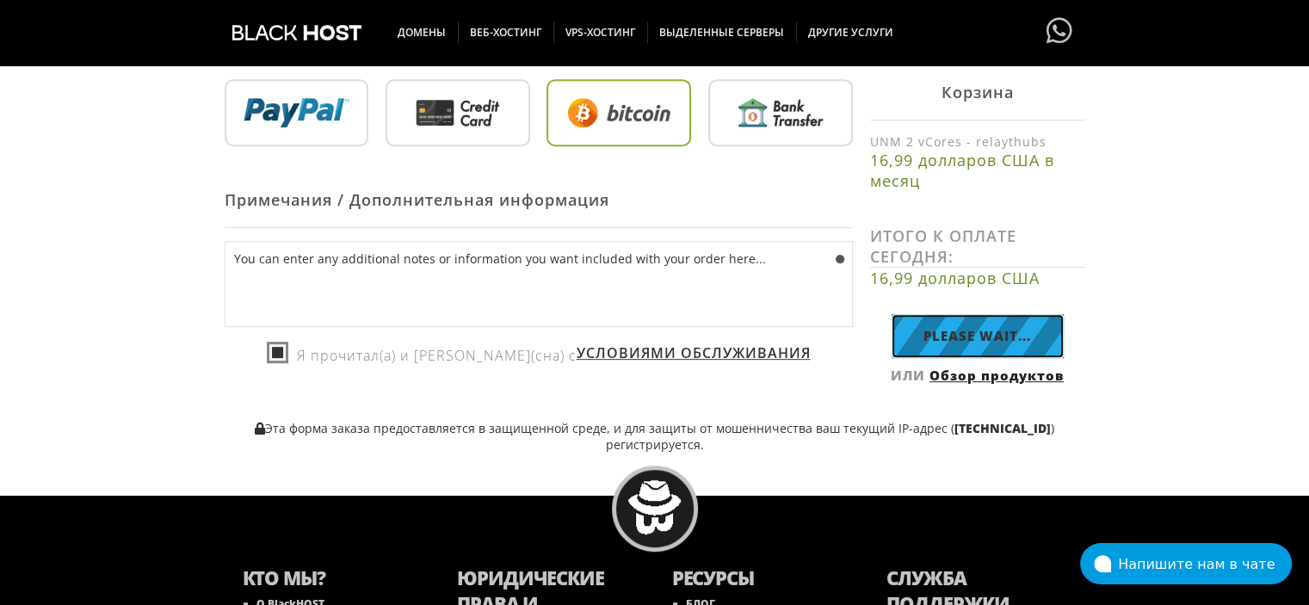
scroll to position [805, 0]
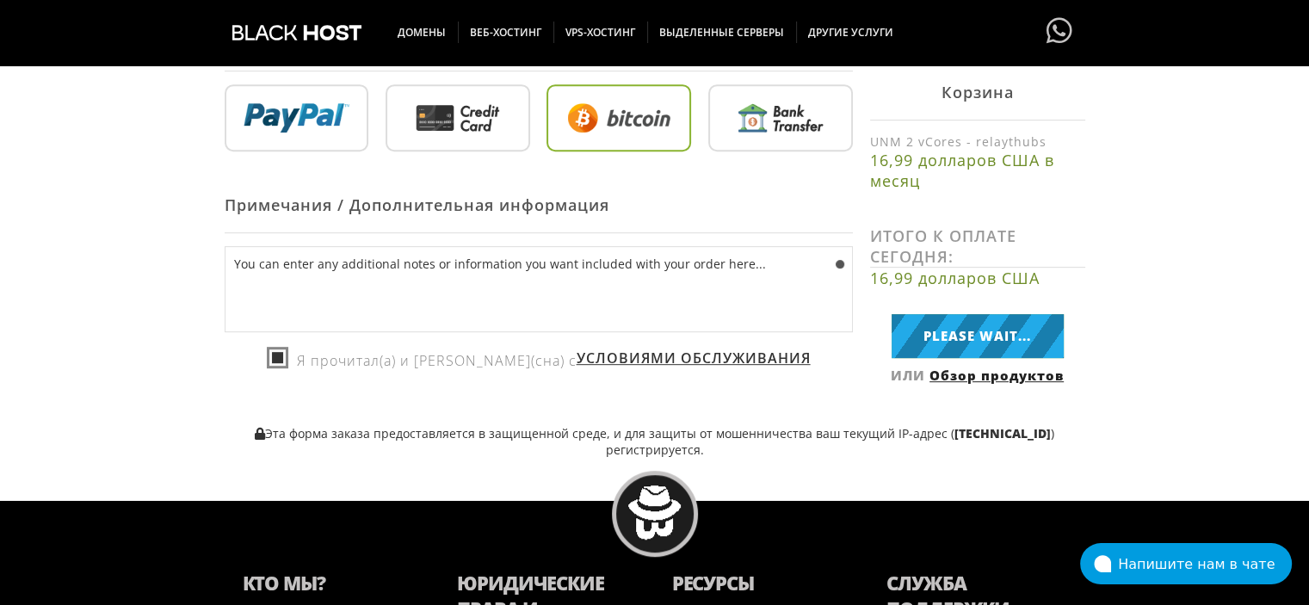
click at [974, 431] on font "[TECHNICAL_ID]" at bounding box center [1002, 433] width 96 height 16
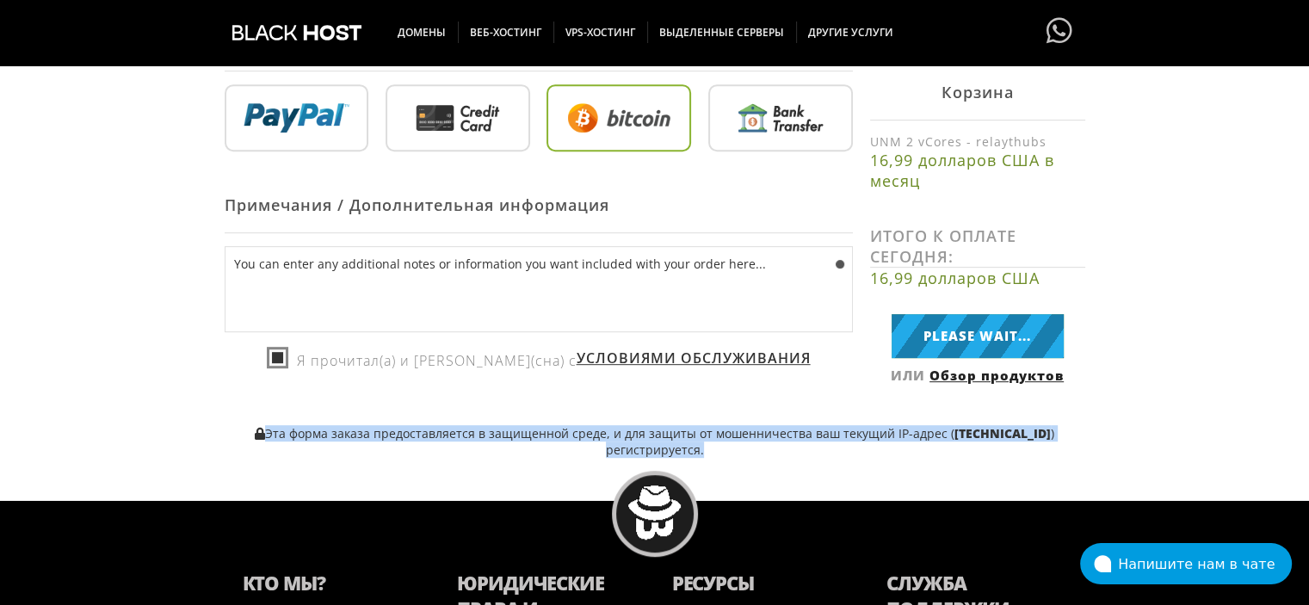
click at [974, 431] on font "[TECHNICAL_ID]" at bounding box center [1002, 433] width 96 height 16
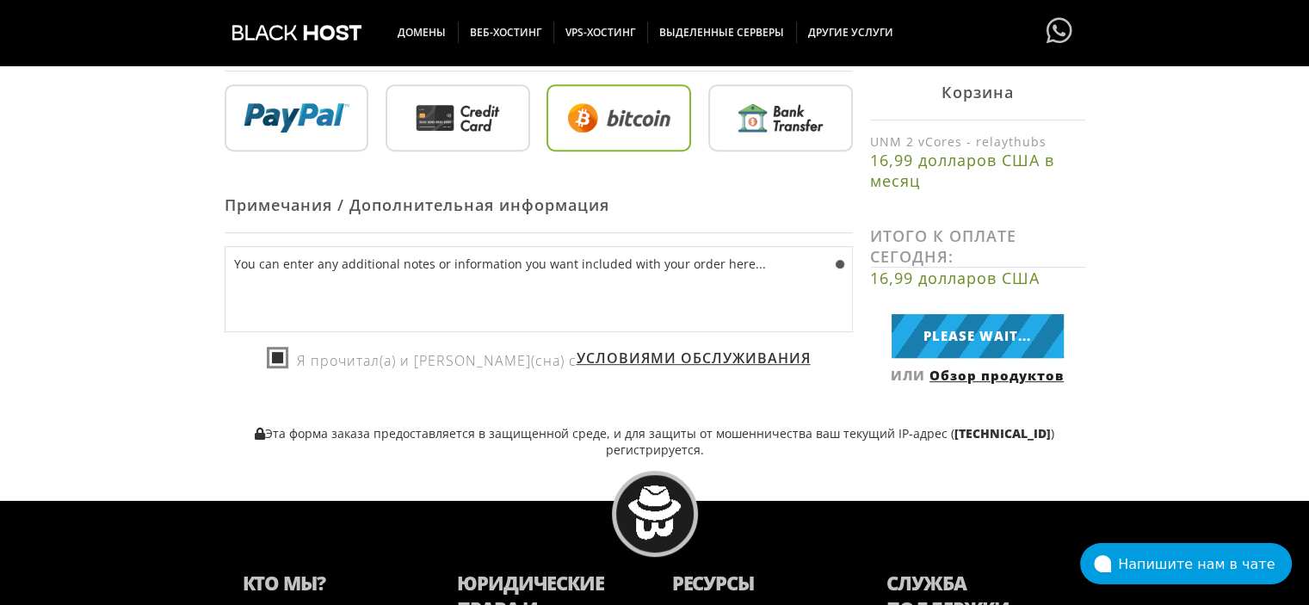
click at [974, 431] on font "[TECHNICAL_ID]" at bounding box center [1002, 433] width 96 height 16
copy font "[TECHNICAL_ID]"
click at [410, 457] on p "Эта форма заказа предоставляется в защищенной среде, и для защиты от мошенничес…" at bounding box center [655, 441] width 860 height 33
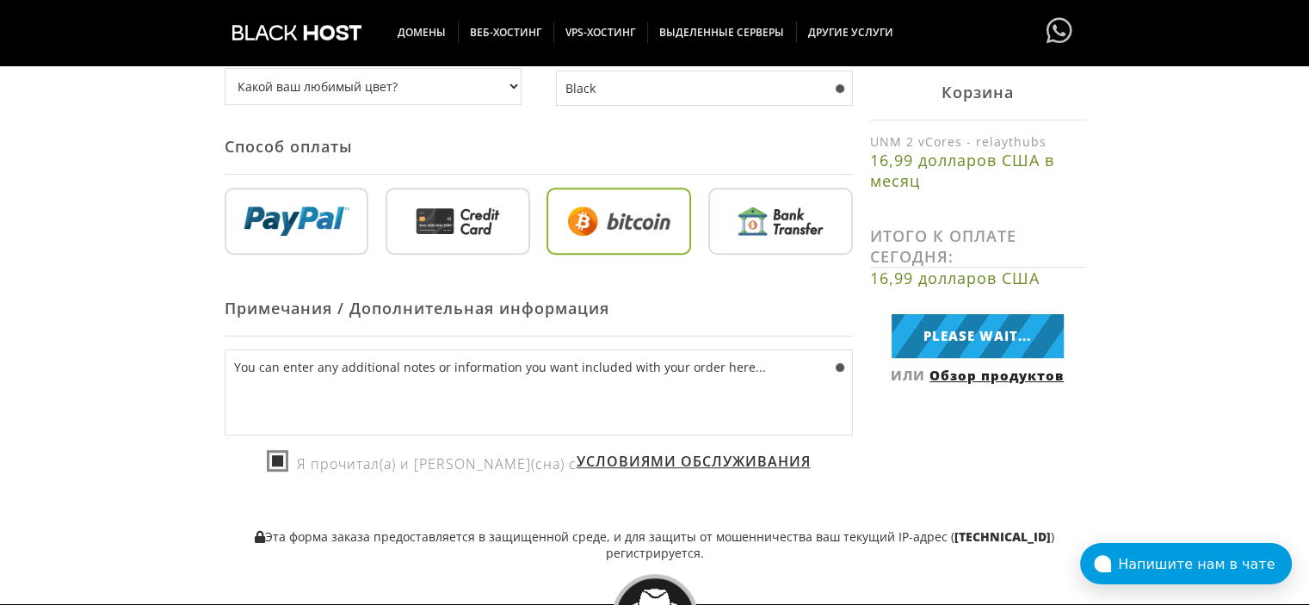
scroll to position [704, 0]
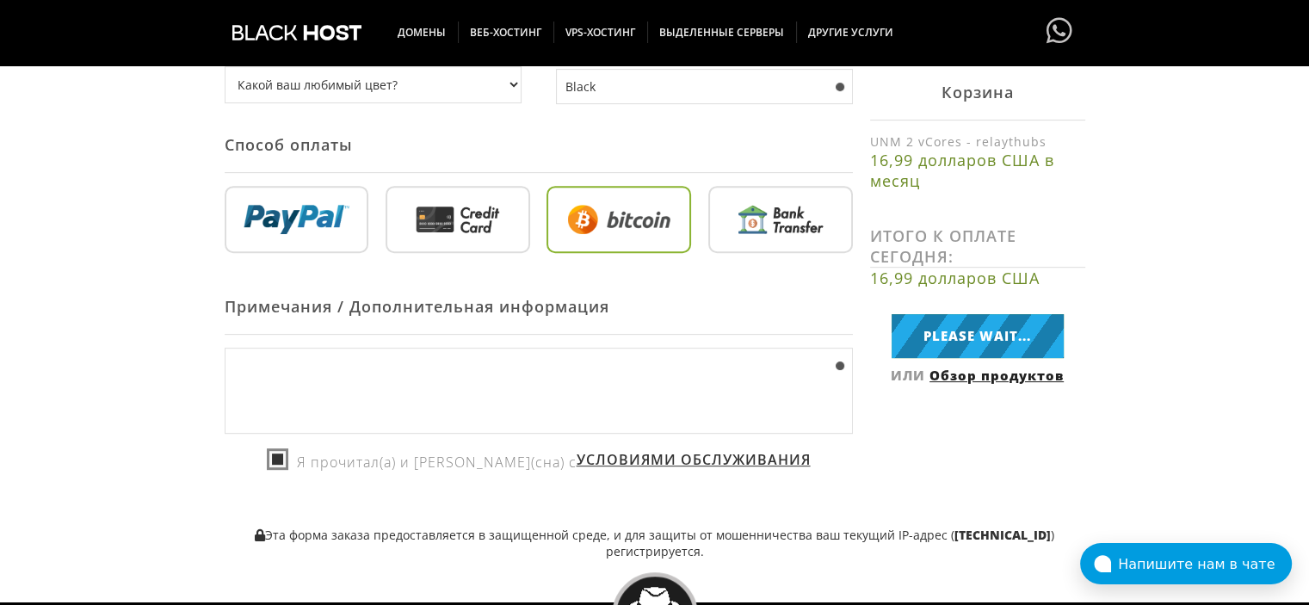
click at [712, 405] on textarea "You can enter any additional notes or information you want included with your o…" at bounding box center [539, 391] width 628 height 86
type textarea "You can enter any additional notes or information you want included with your o…"
click at [145, 327] on div "Ваши данные Создайте у нас учетную запись . . . 1 Конфигурация 2 Обзор продукто…" at bounding box center [654, 42] width 1309 height 1034
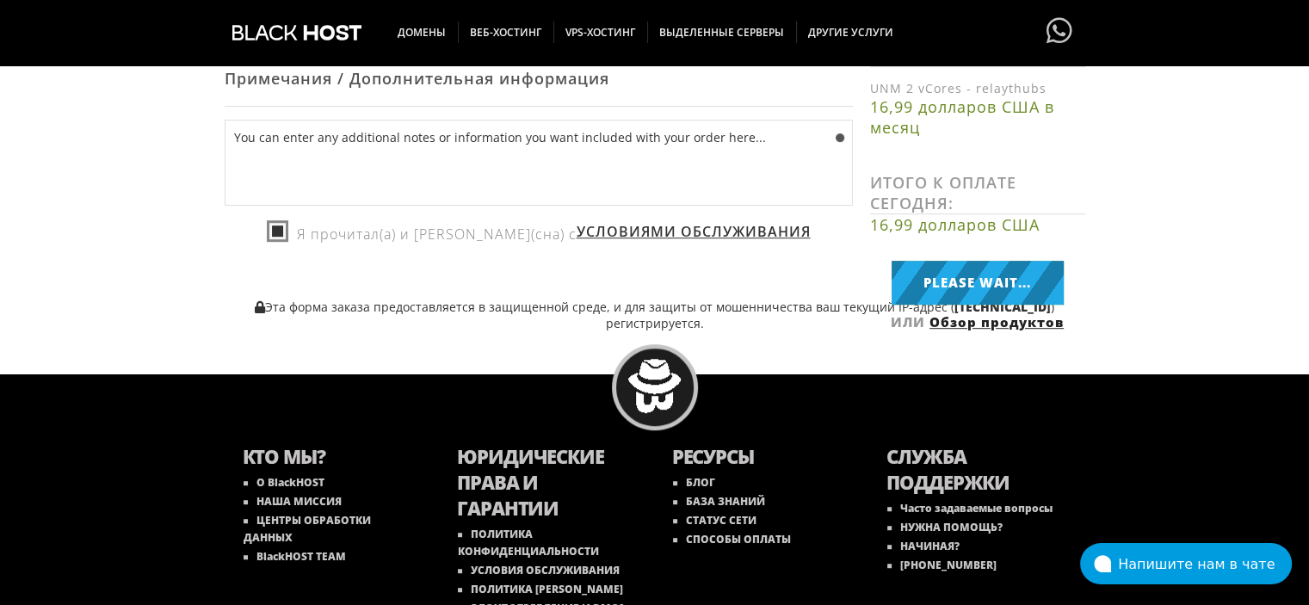
scroll to position [926, 0]
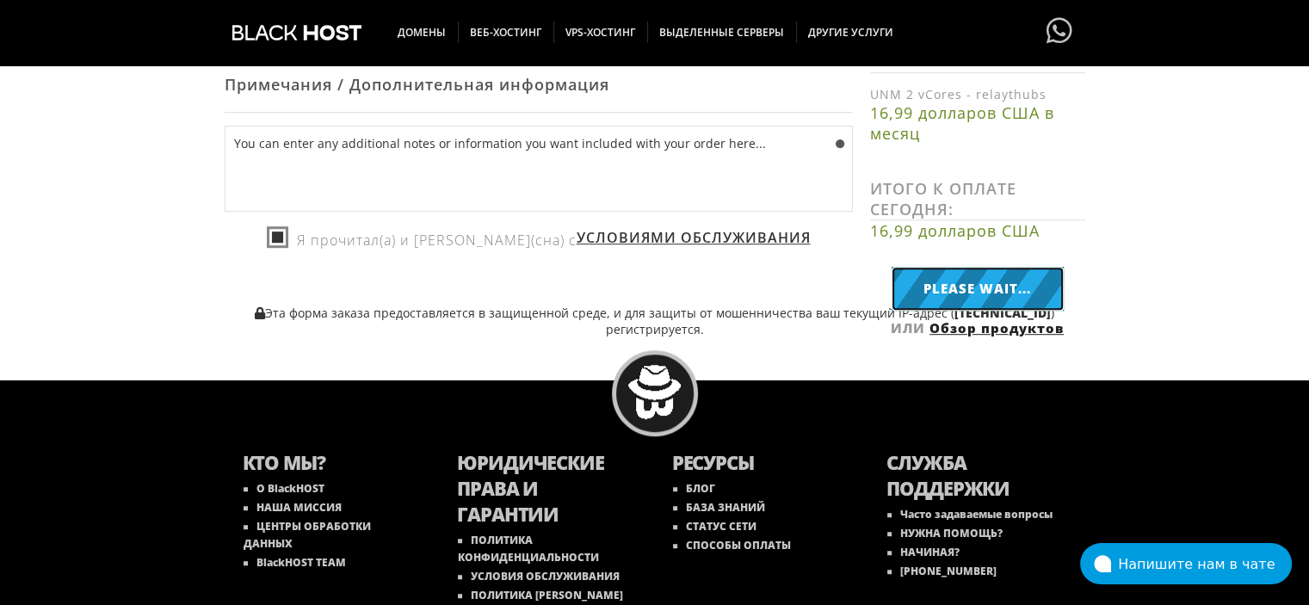
click at [970, 289] on input "Please Wait..." at bounding box center [977, 289] width 172 height 44
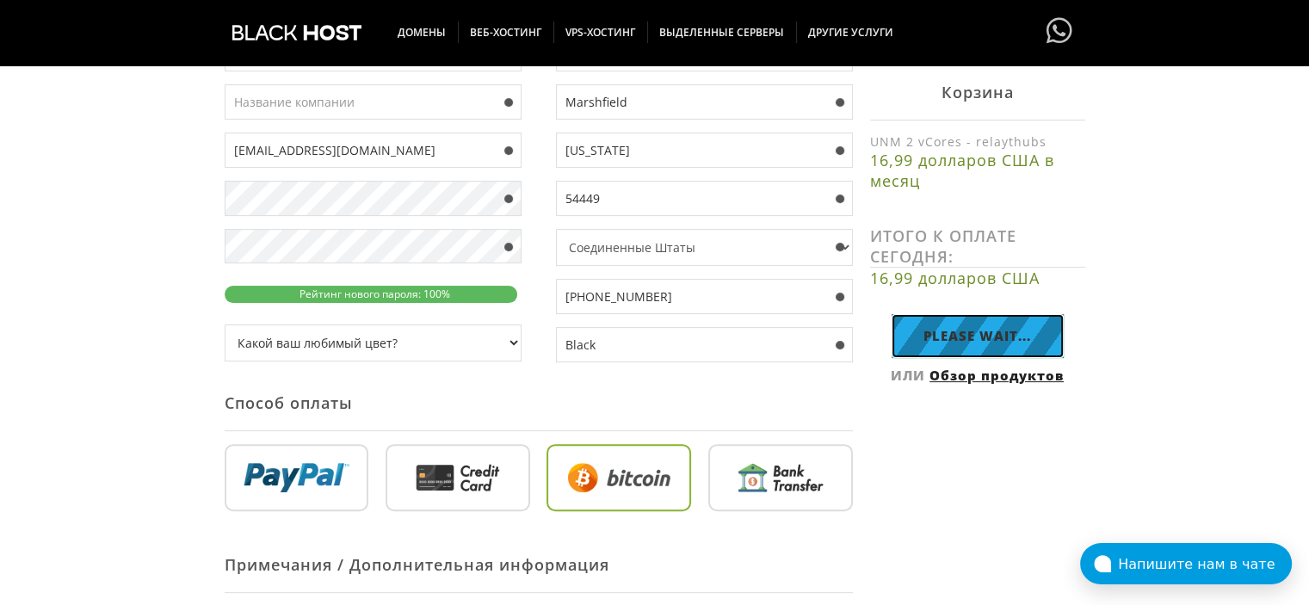
scroll to position [427, 0]
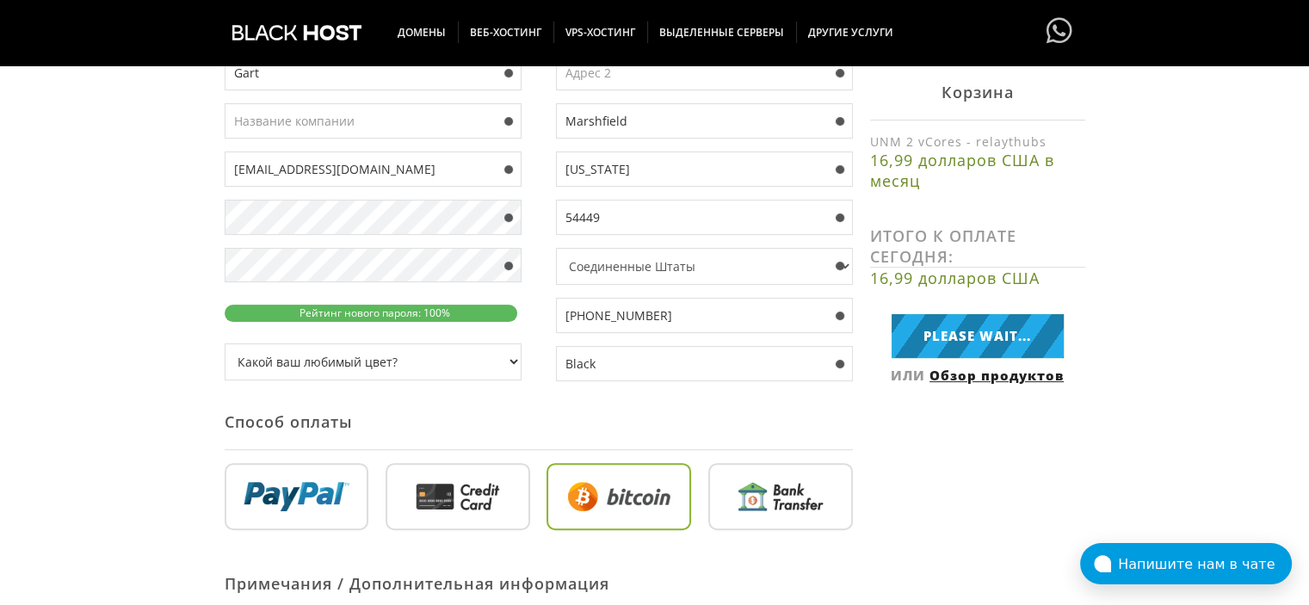
click at [508, 371] on select "Контрольный вопрос Какой ваш любимый цвет? Как звали человека, которого вы впер…" at bounding box center [373, 361] width 297 height 37
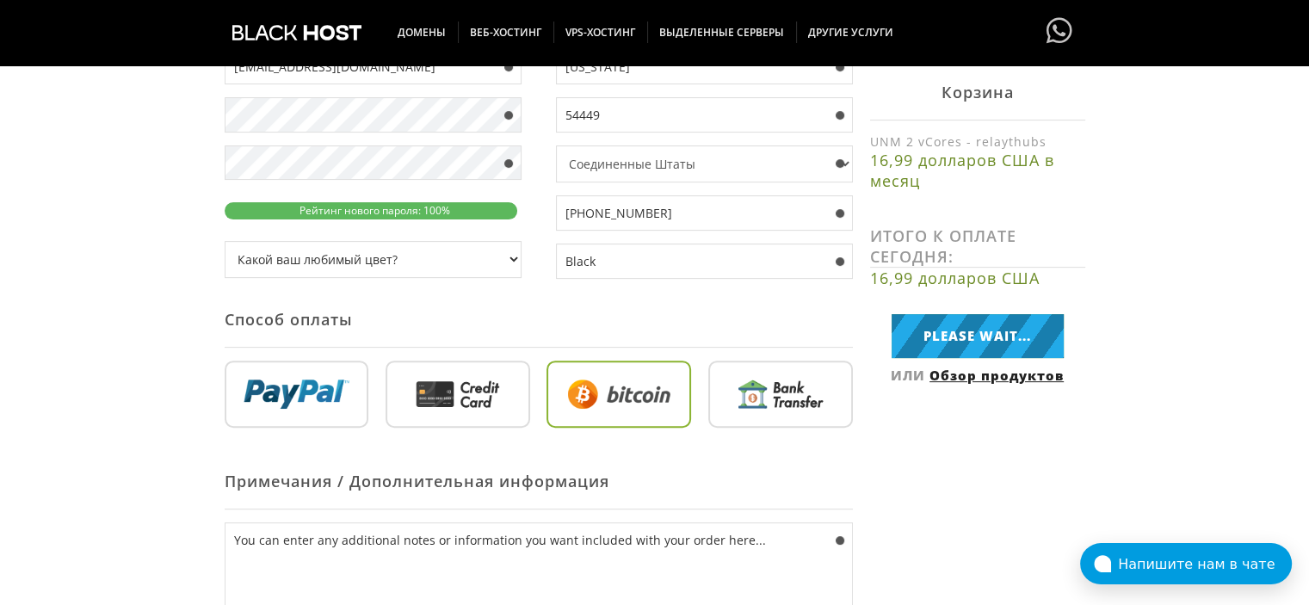
scroll to position [495, 0]
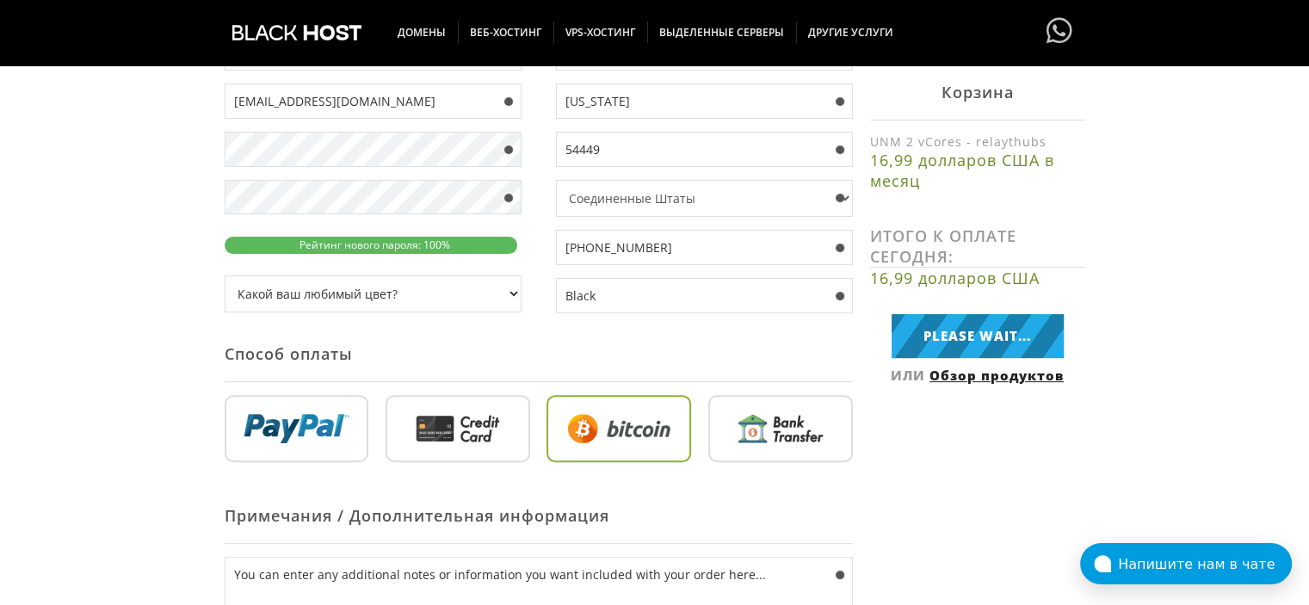
click at [515, 299] on select "Контрольный вопрос Какой ваш любимый цвет? Как звали человека, которого вы впер…" at bounding box center [373, 293] width 297 height 37
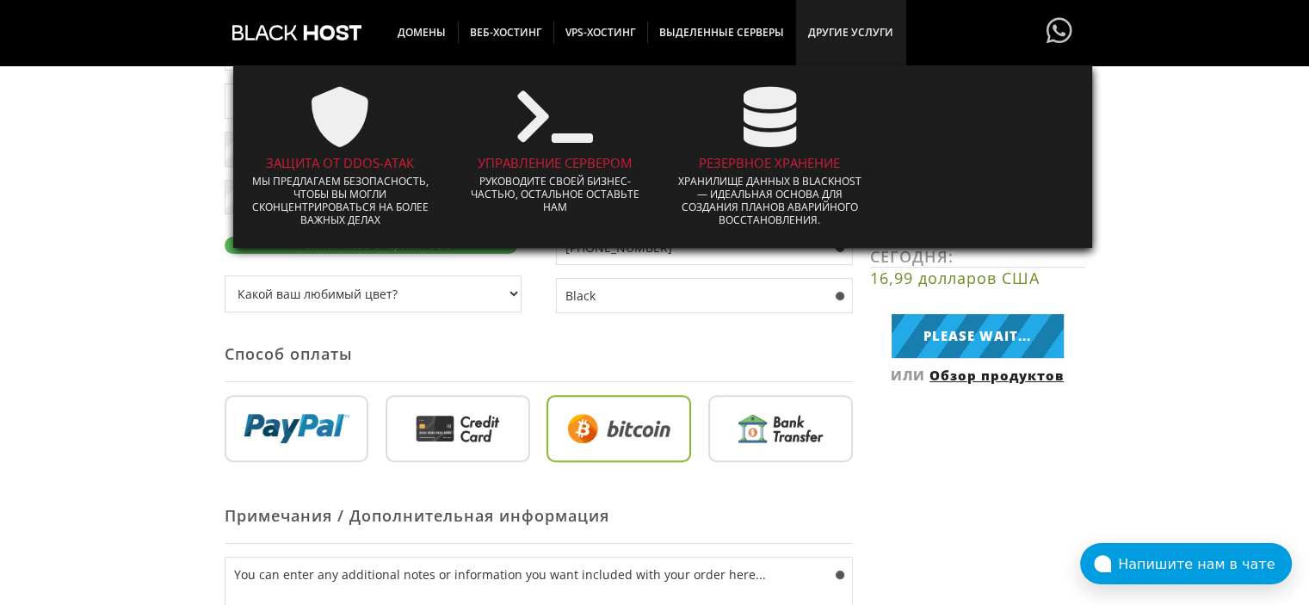
scroll to position [492, 0]
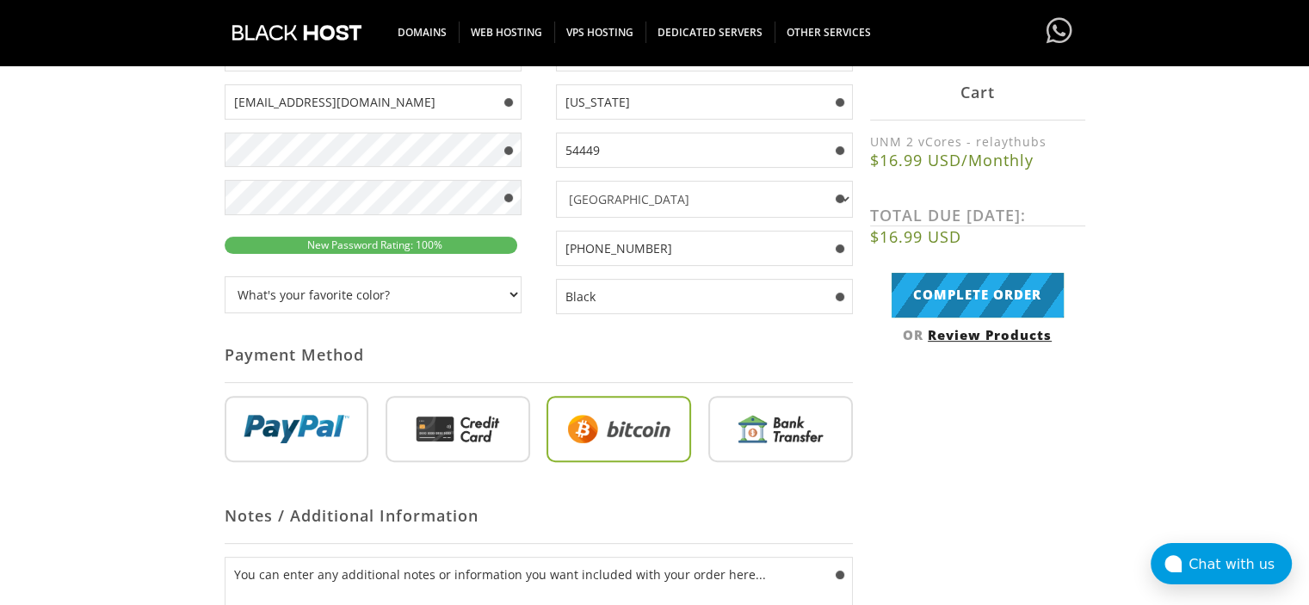
click at [489, 293] on select "Security question What's your favorite color? What is the first name of the per…" at bounding box center [373, 294] width 297 height 37
click at [382, 288] on select "Security question What's your favorite color? What is the first name of the per…" at bounding box center [373, 294] width 297 height 37
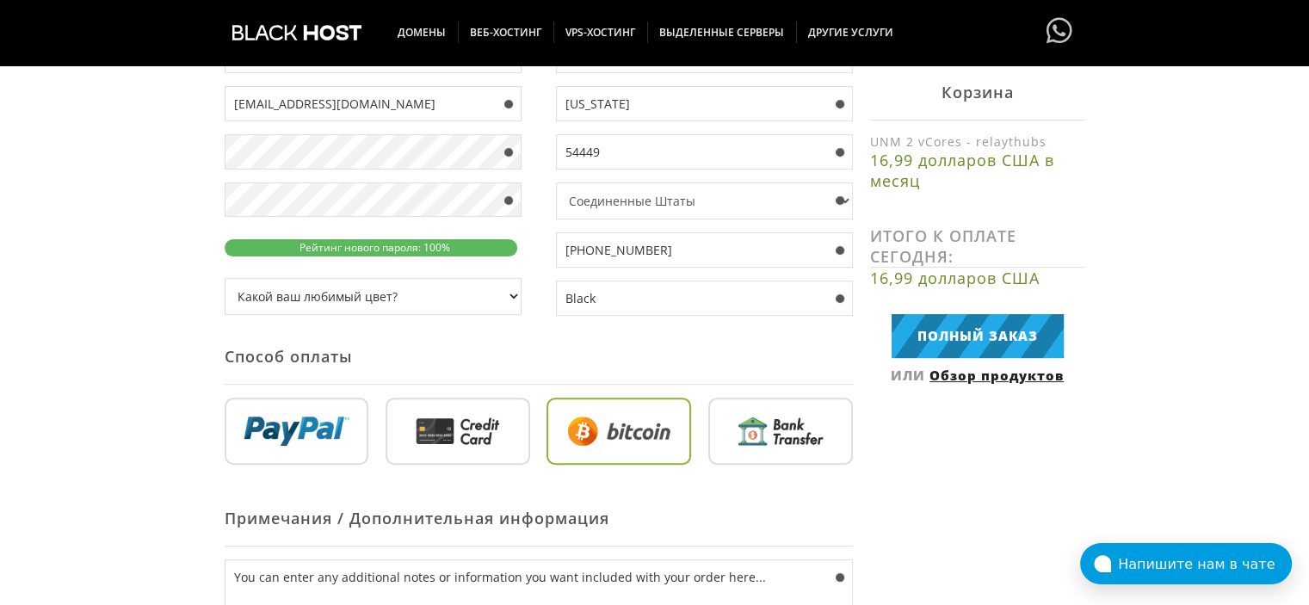
scroll to position [495, 0]
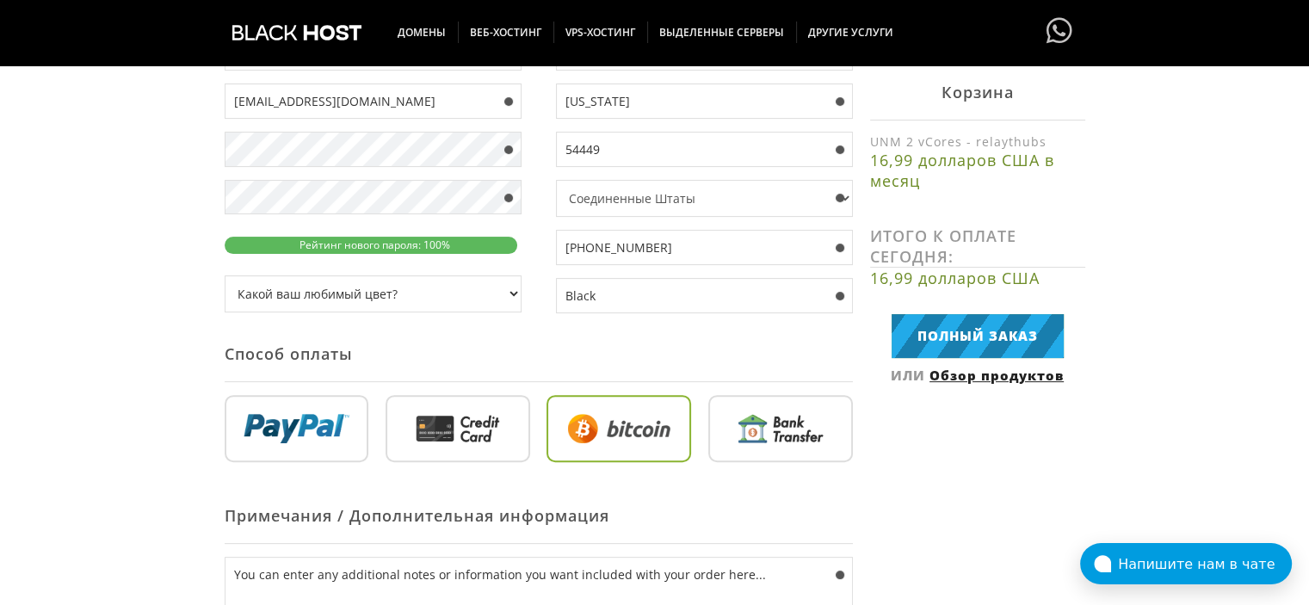
click at [83, 314] on div "Ваши данные Создайте у нас учетную запись . . . 1 Конфигурация 2 Обзор продукто…" at bounding box center [654, 251] width 1309 height 1034
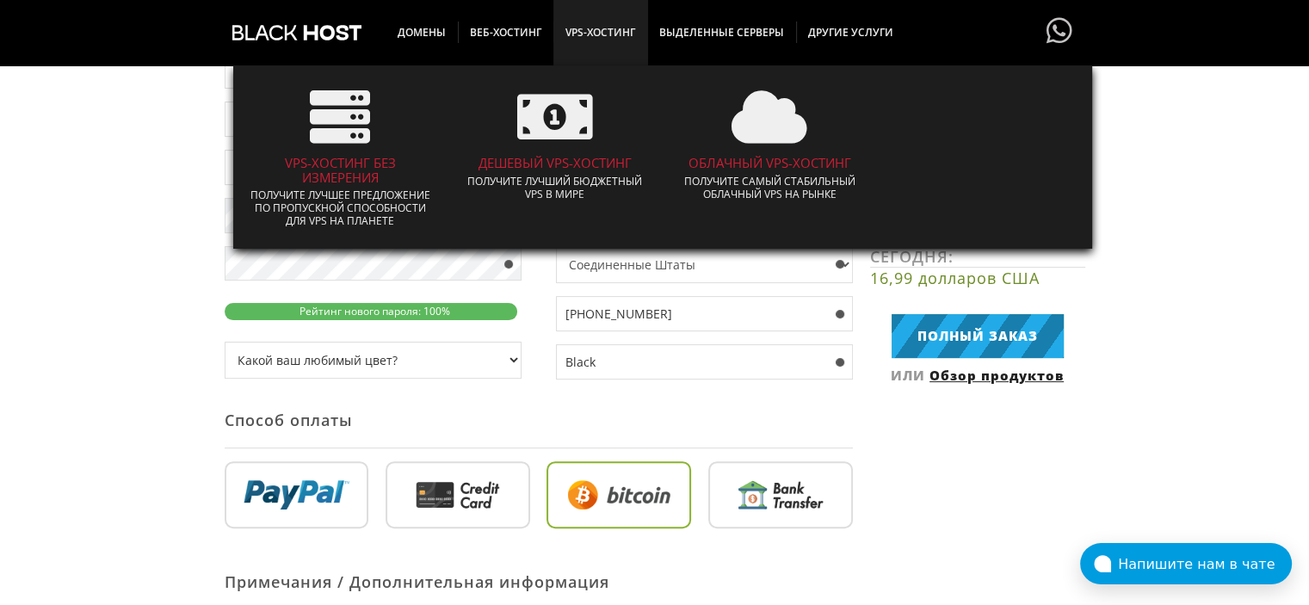
scroll to position [425, 0]
